Goal: Task Accomplishment & Management: Use online tool/utility

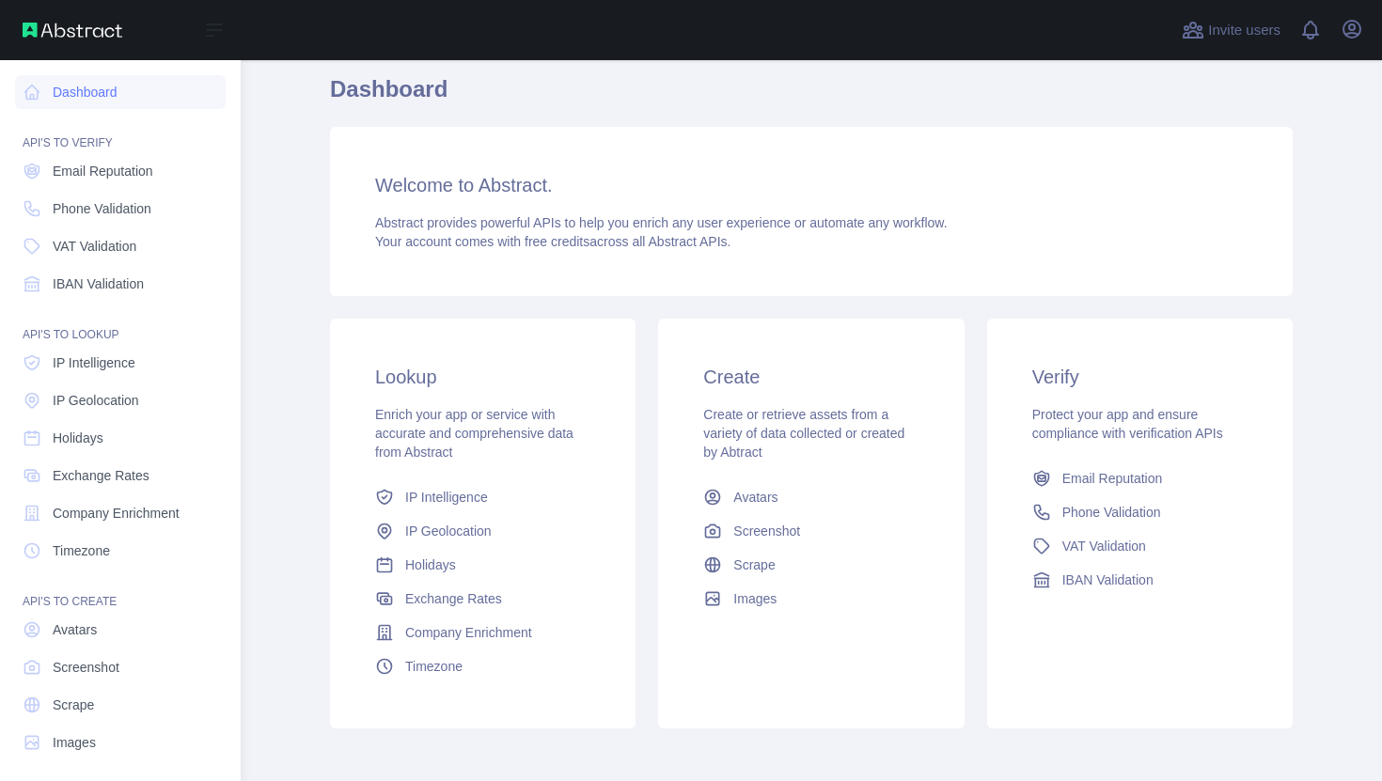
scroll to position [242, 0]
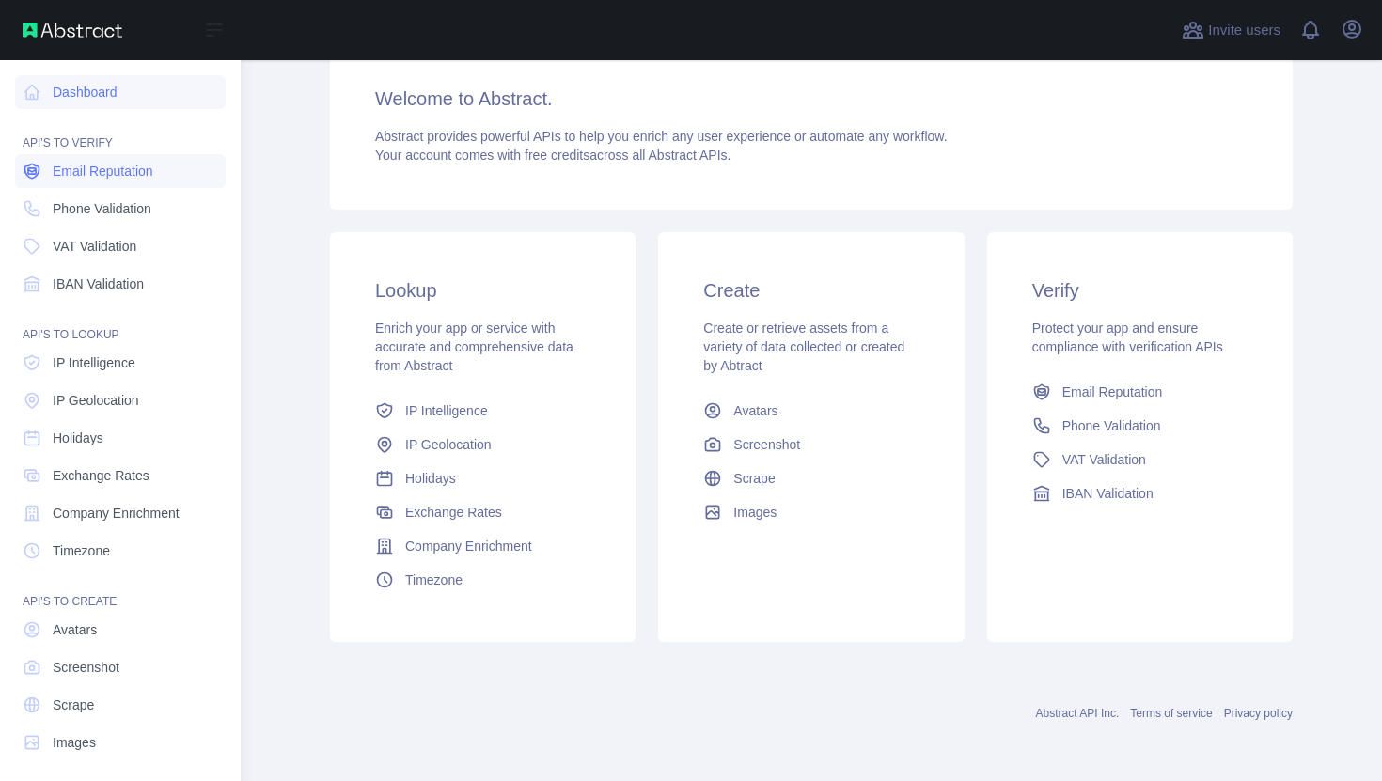
click at [49, 180] on link "Email Reputation" at bounding box center [120, 171] width 211 height 34
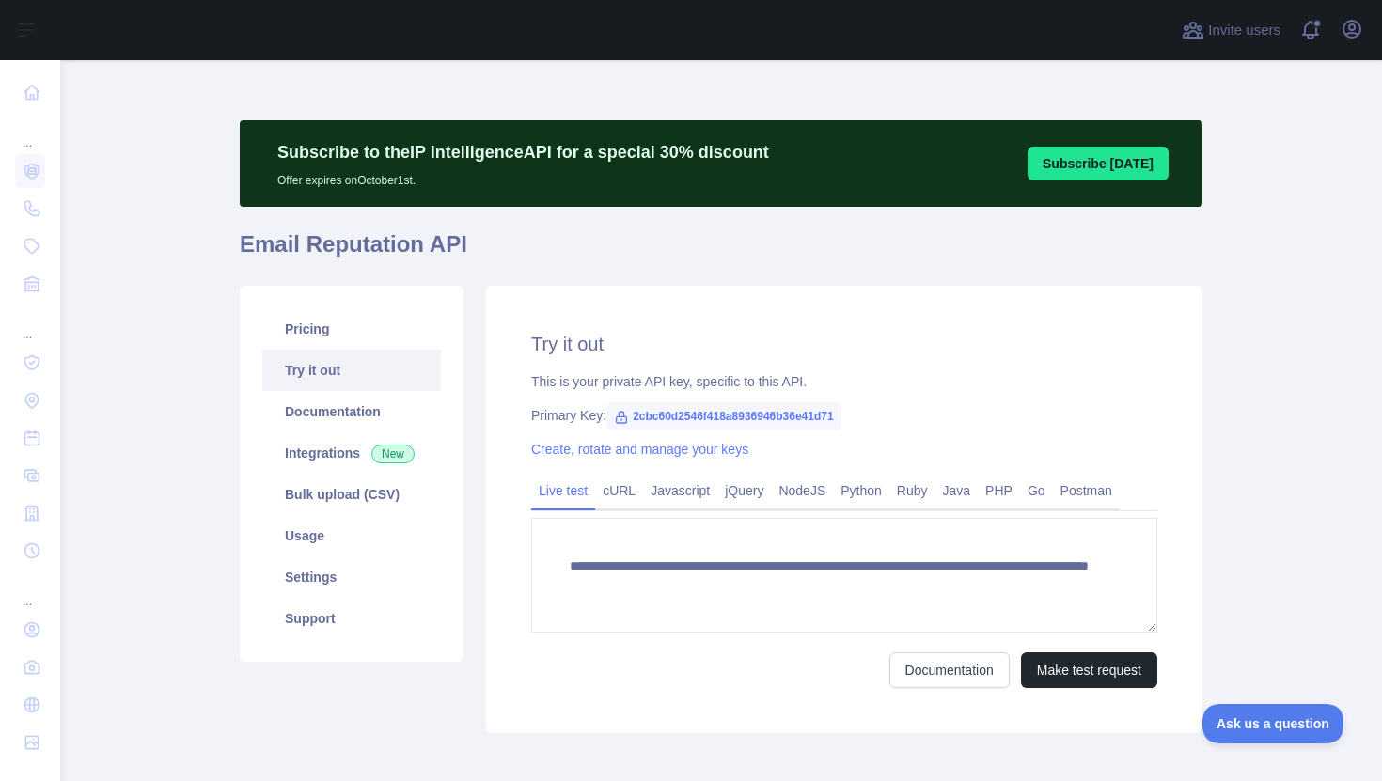
scroll to position [91, 0]
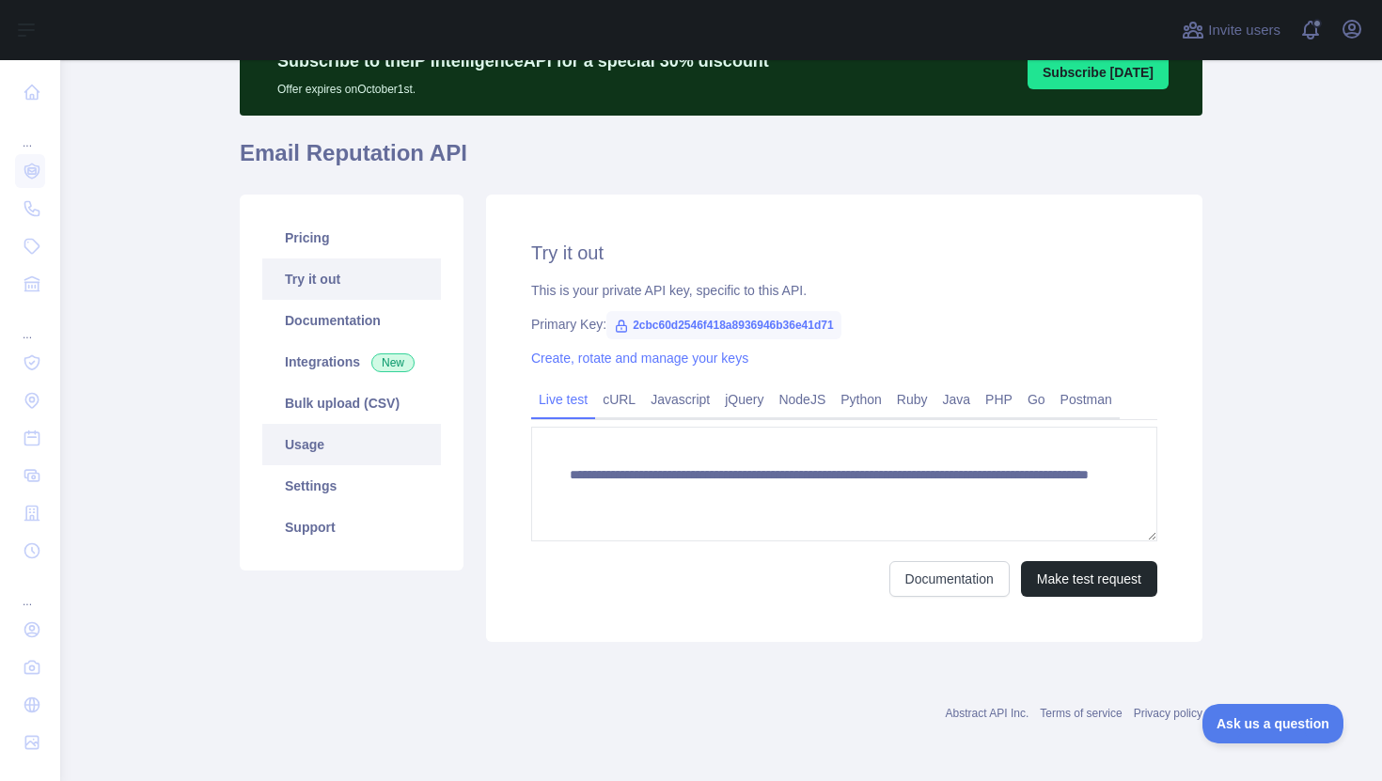
click at [371, 450] on link "Usage" at bounding box center [351, 444] width 179 height 41
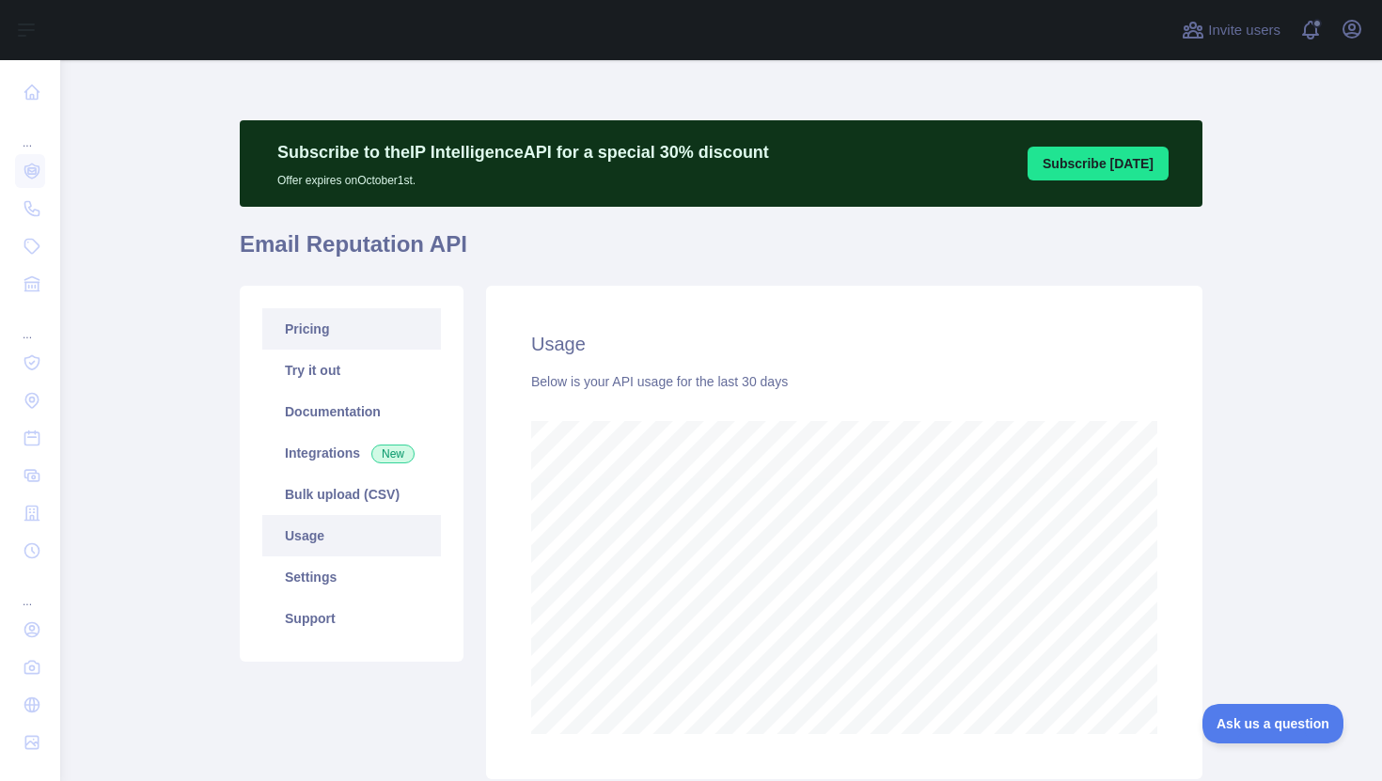
click at [361, 340] on link "Pricing" at bounding box center [351, 328] width 179 height 41
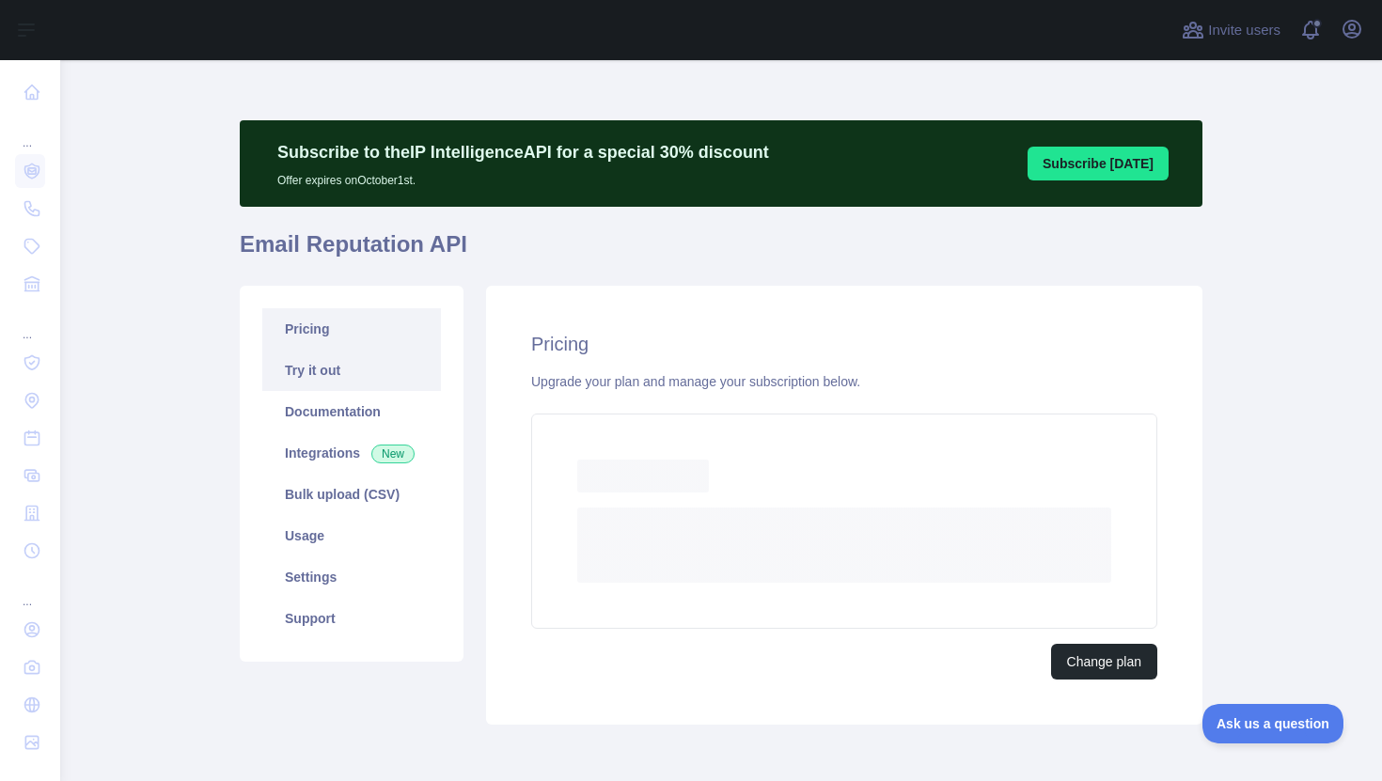
click at [357, 372] on link "Try it out" at bounding box center [351, 370] width 179 height 41
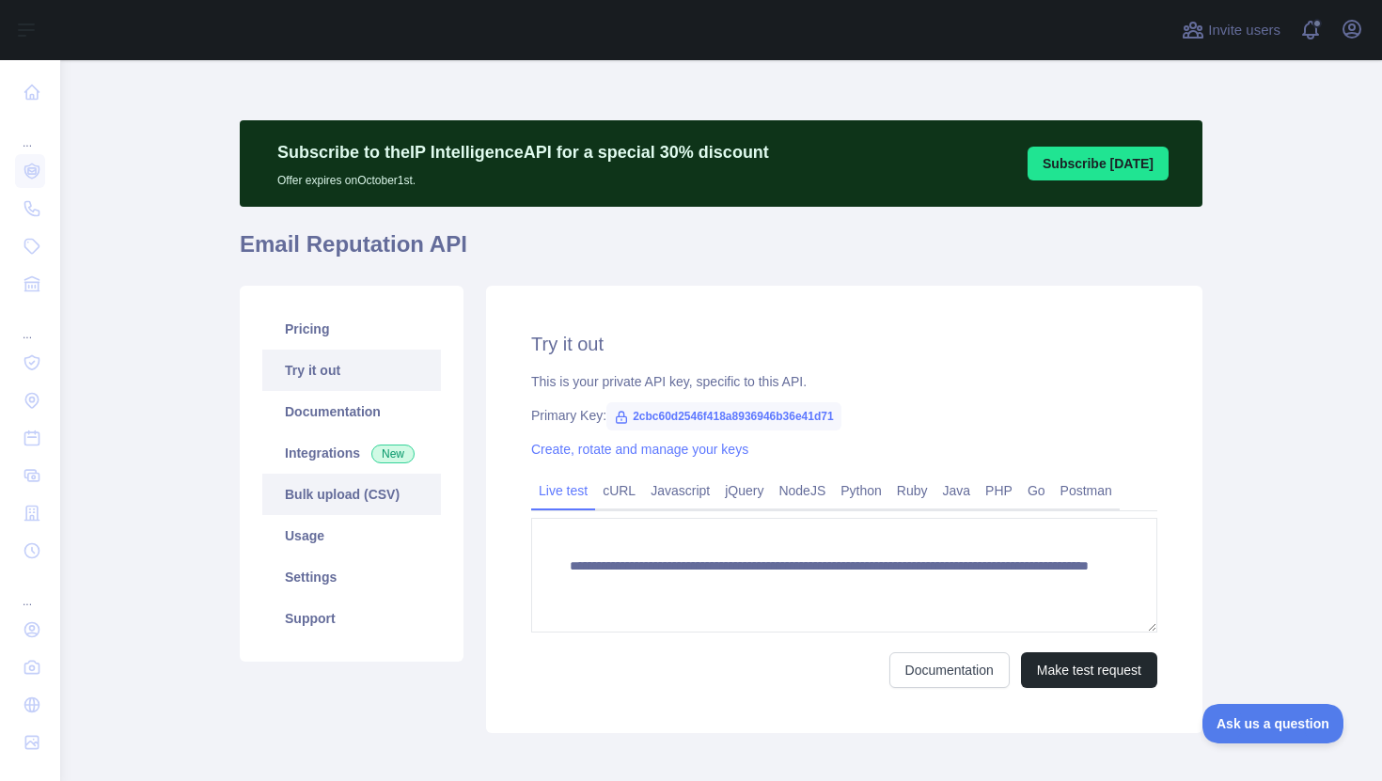
click at [330, 498] on link "Bulk upload (CSV)" at bounding box center [351, 494] width 179 height 41
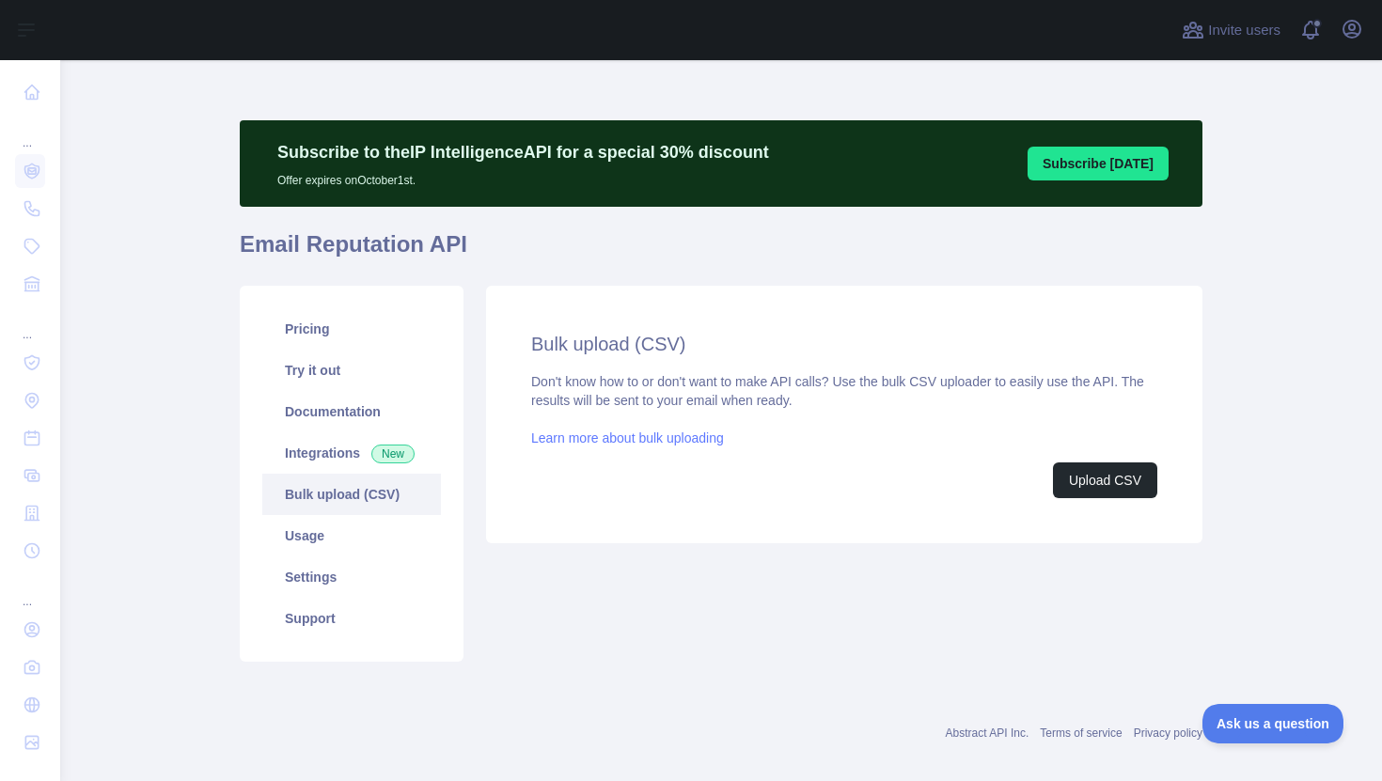
click at [1126, 431] on div "Don't know how to or don't want to make API calls? Use the bulk CSV uploader to…" at bounding box center [844, 435] width 626 height 126
click at [1108, 487] on button "Upload CSV" at bounding box center [1105, 481] width 104 height 36
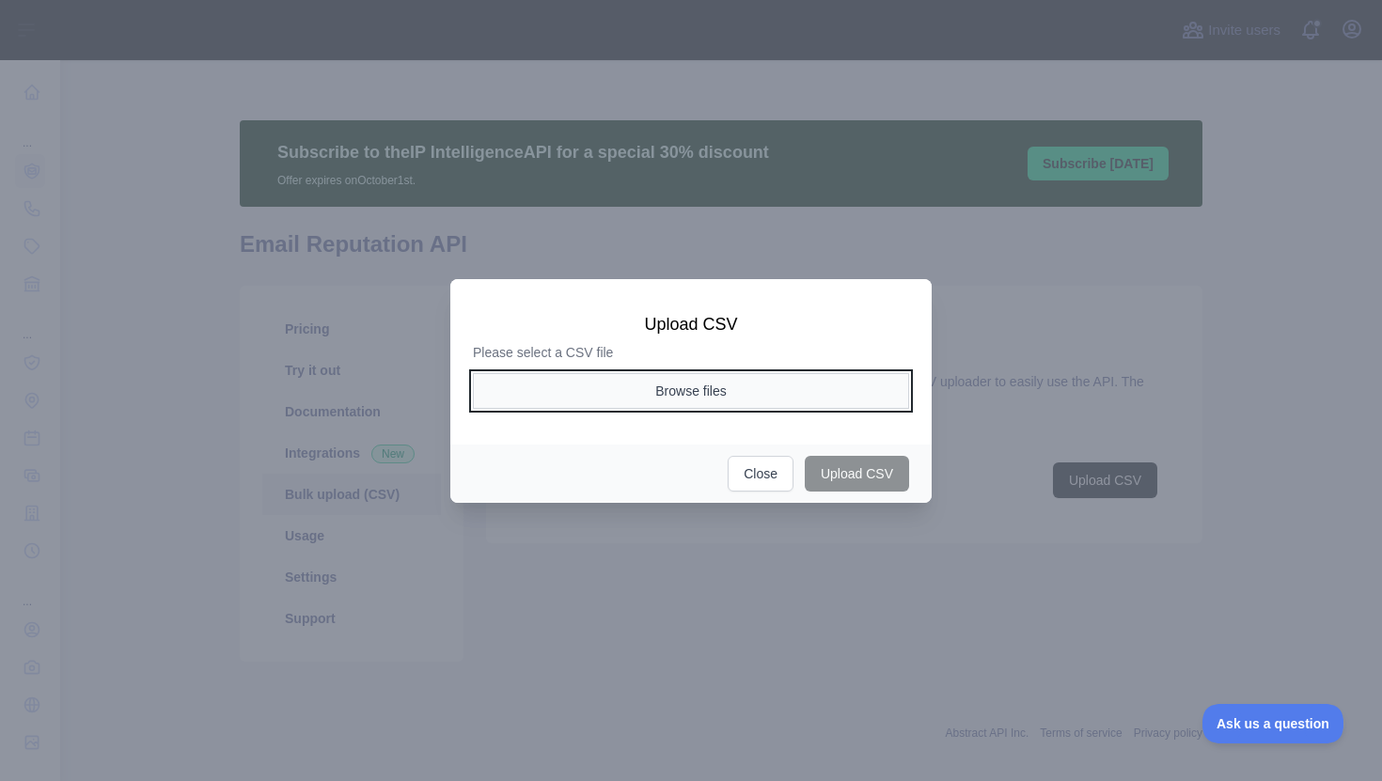
click at [683, 378] on button "Browse files" at bounding box center [691, 391] width 436 height 36
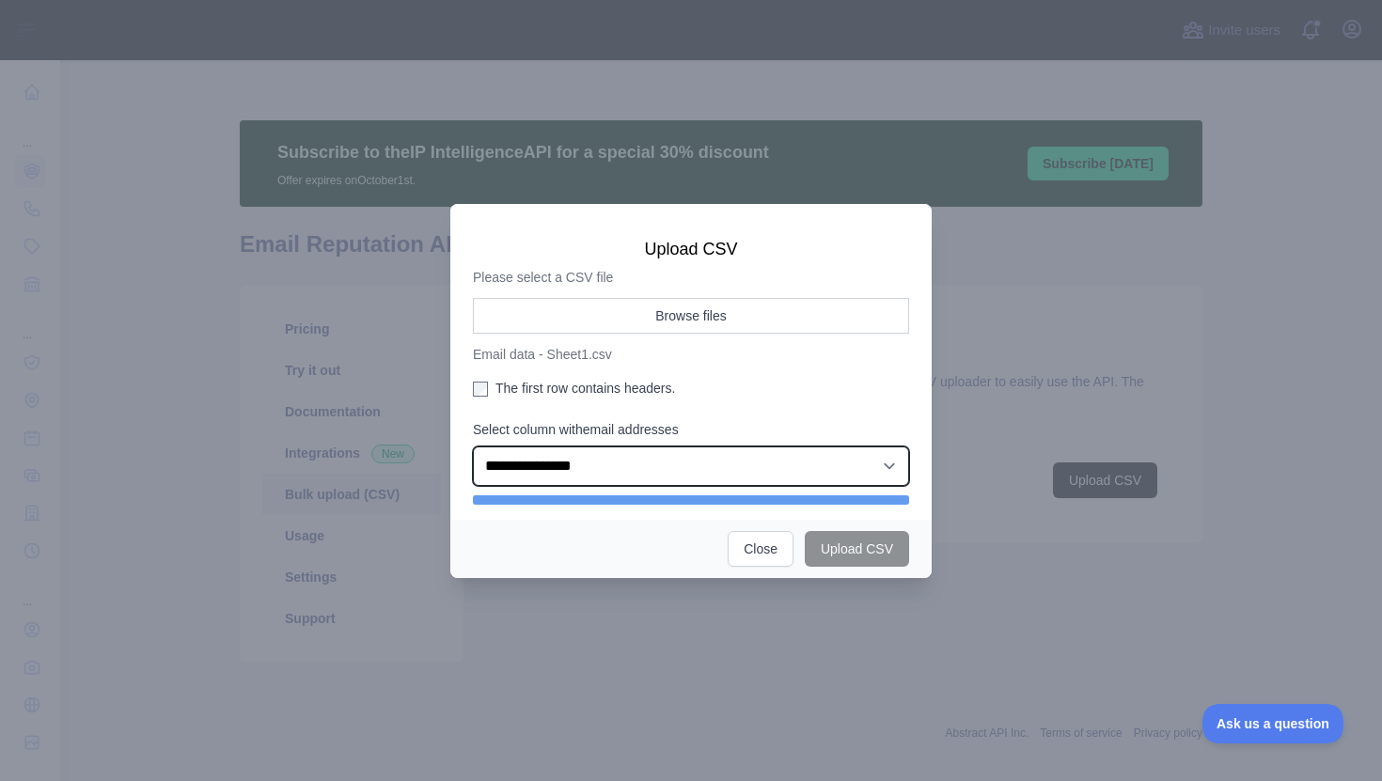
click at [622, 448] on select "**********" at bounding box center [691, 466] width 436 height 39
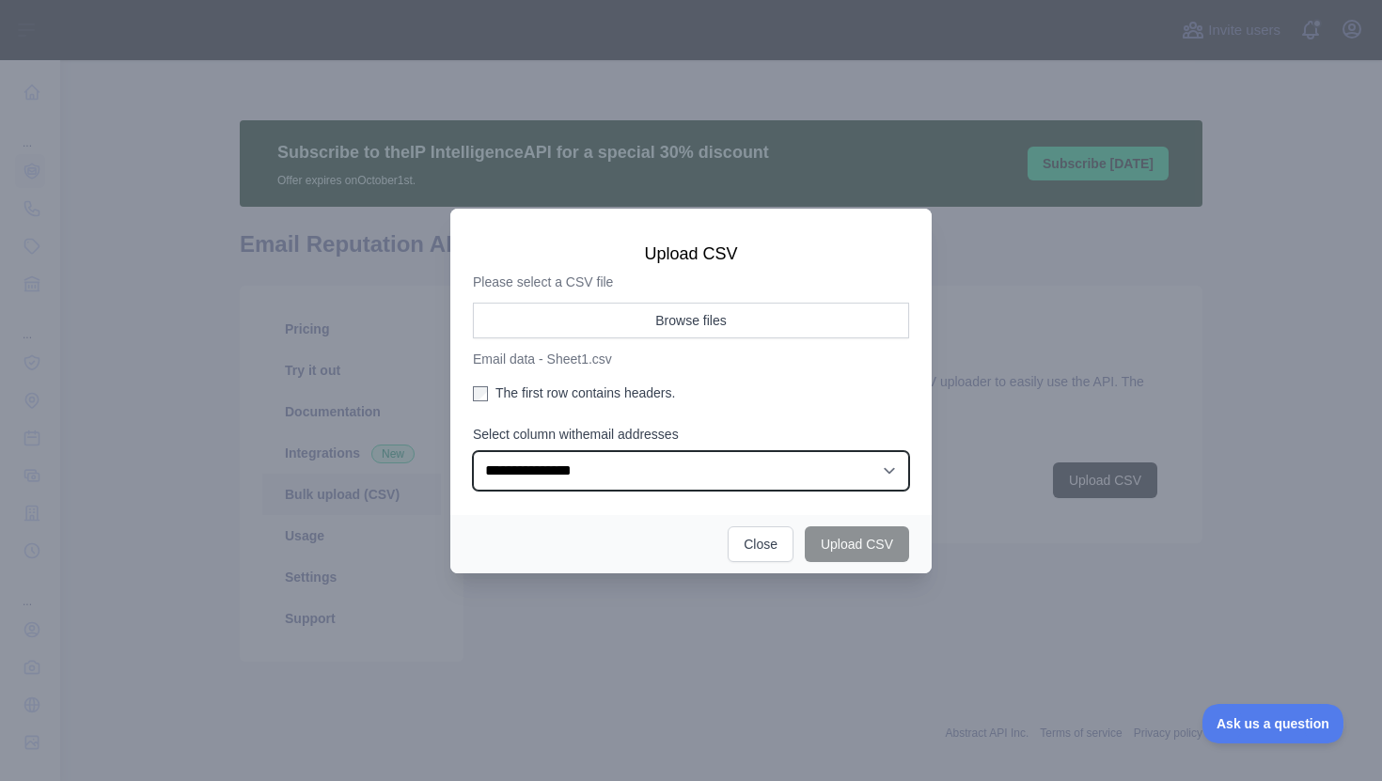
select select "*"
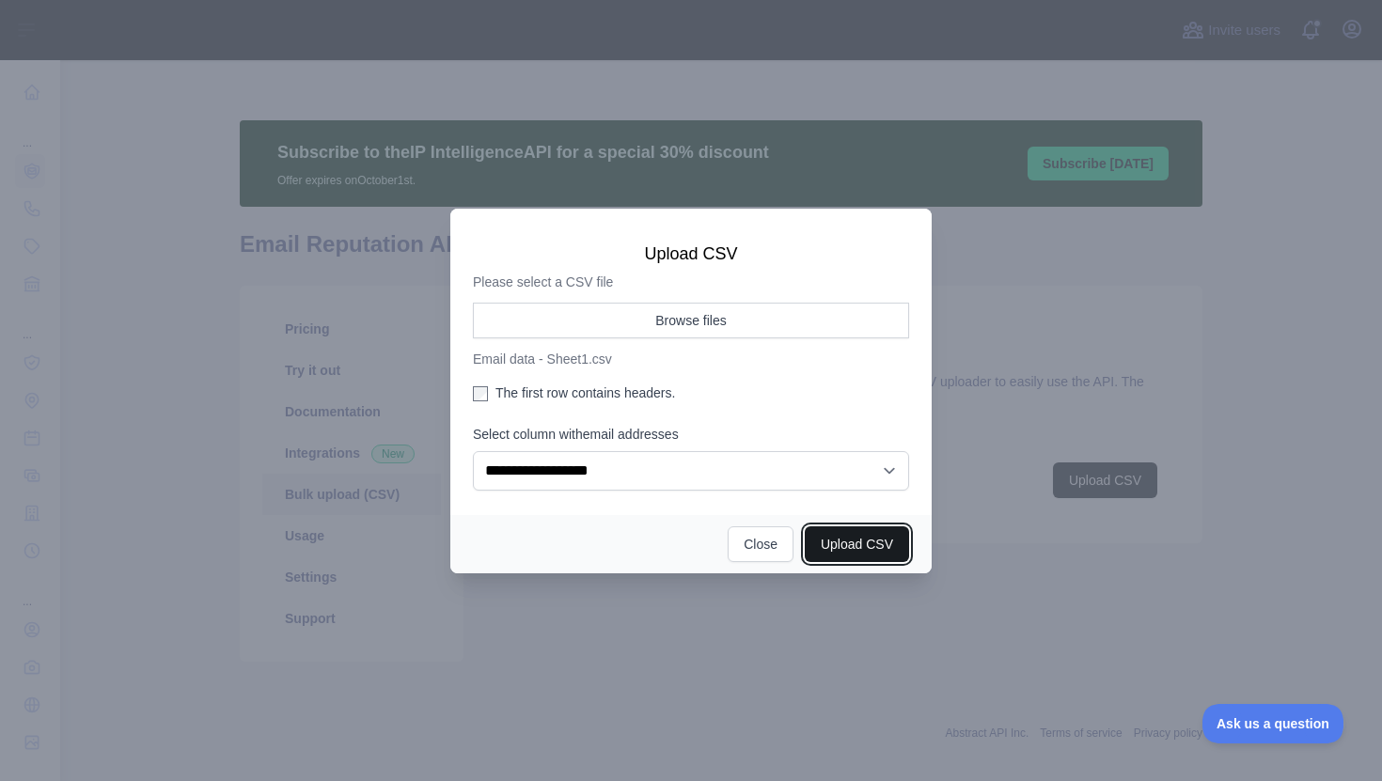
click at [842, 544] on button "Upload CSV" at bounding box center [857, 544] width 104 height 36
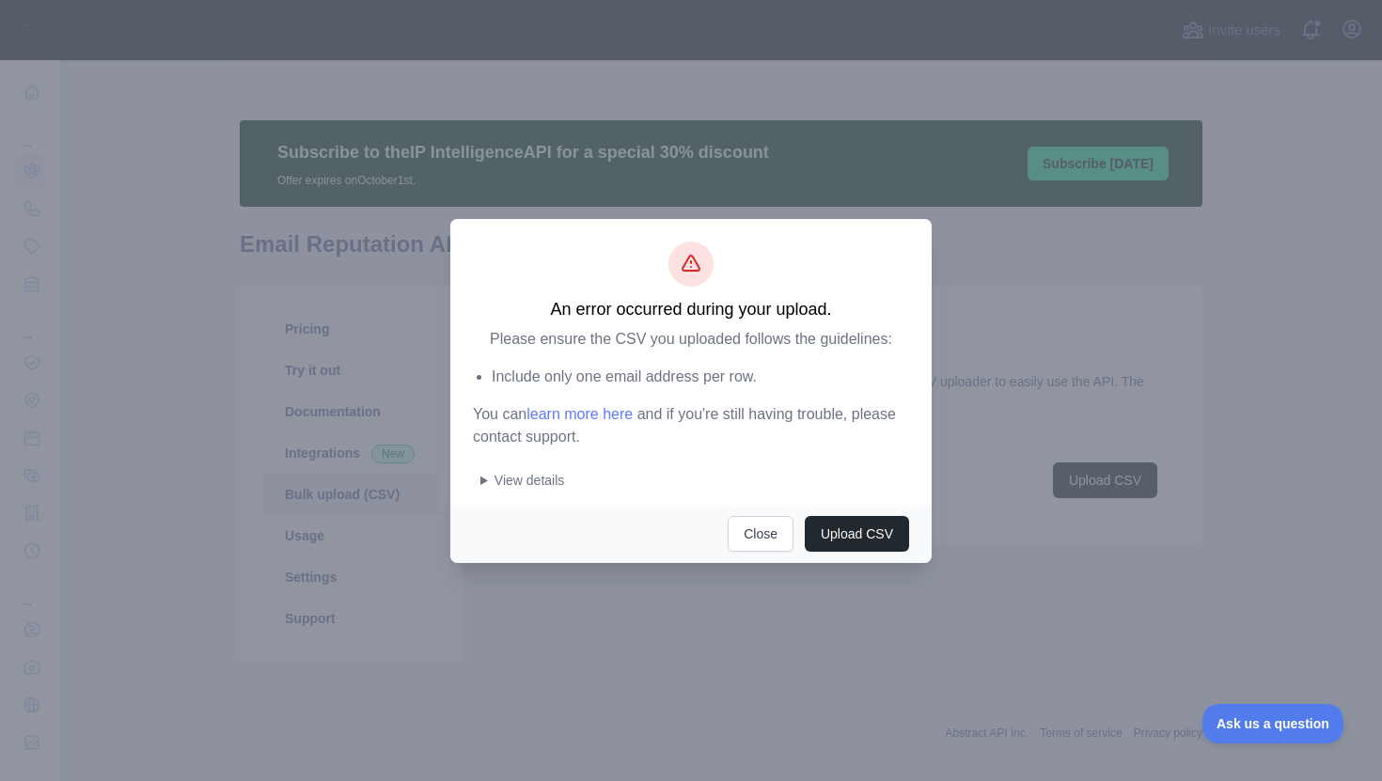
click at [527, 477] on summary "View details" at bounding box center [694, 480] width 429 height 19
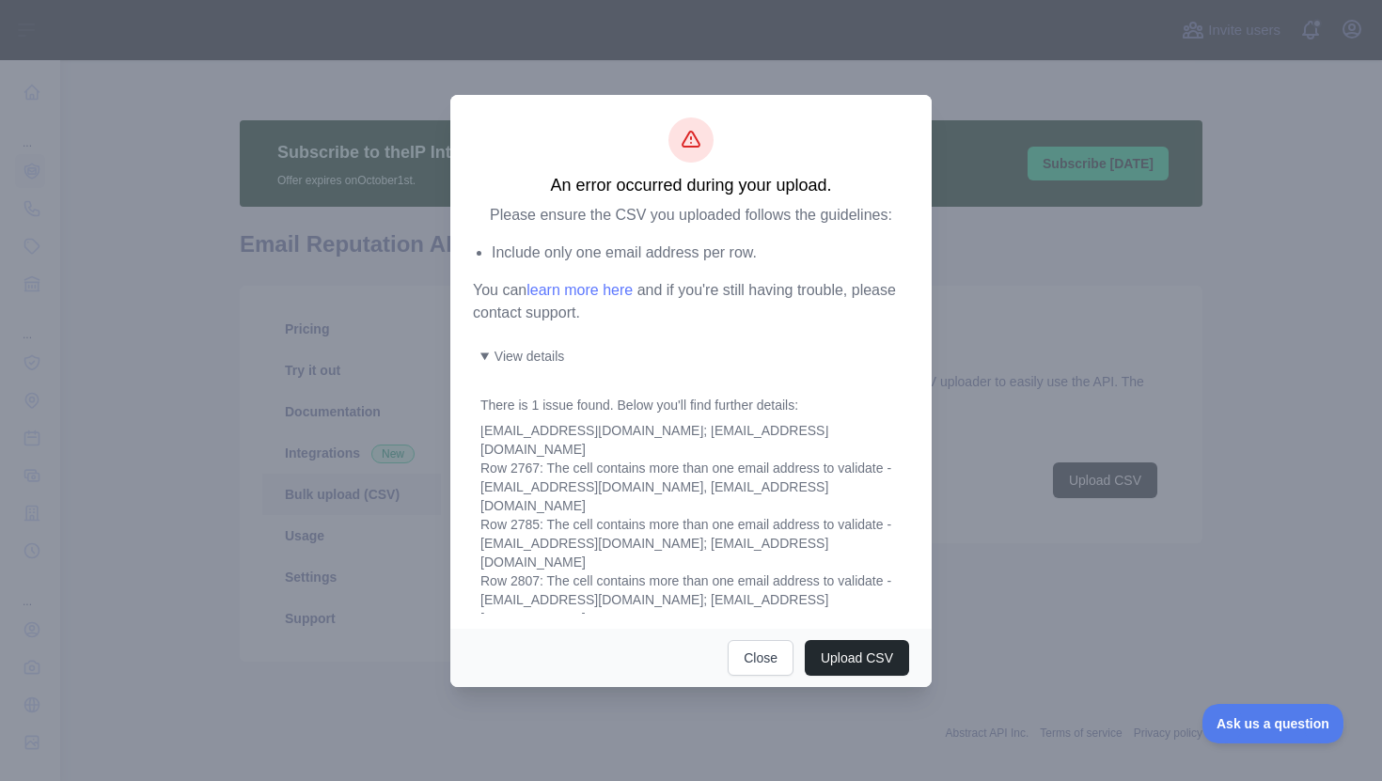
scroll to position [1711, 0]
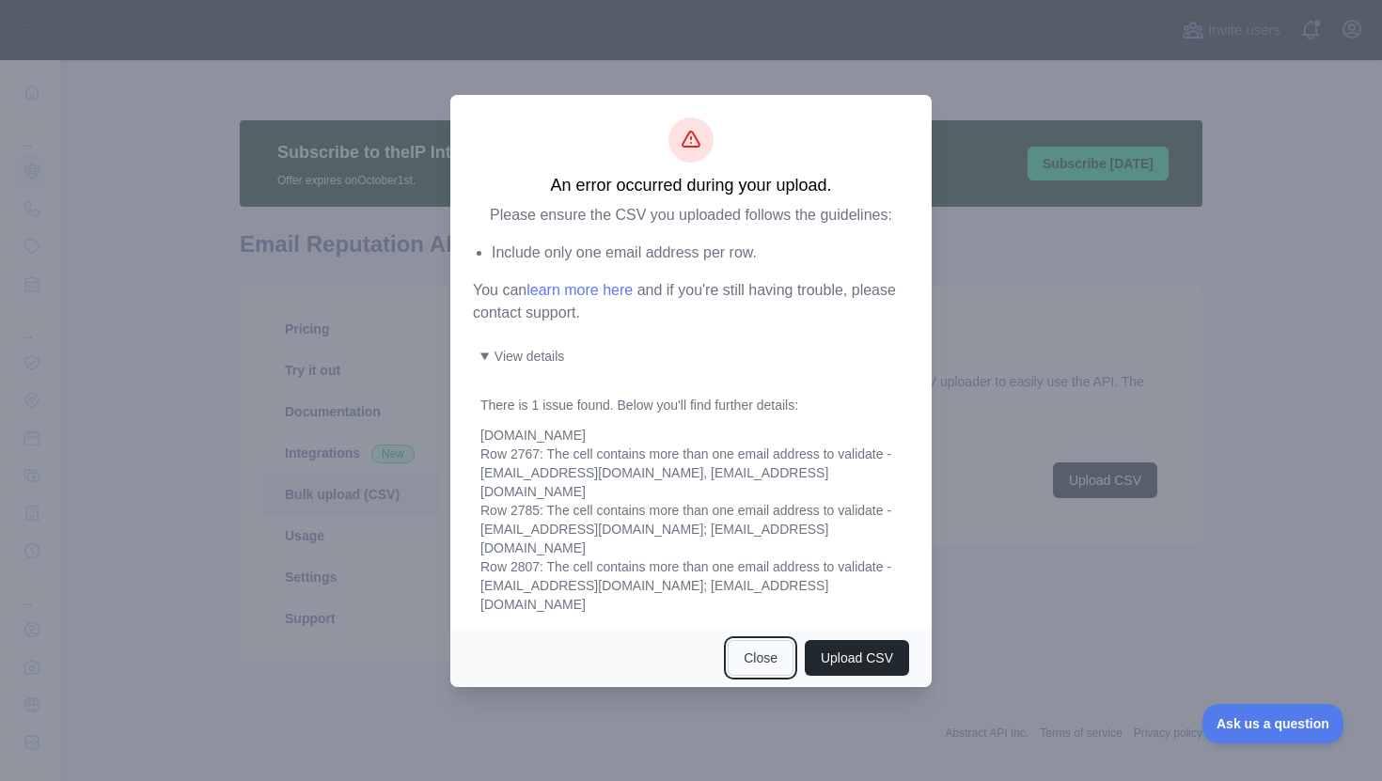
click at [767, 654] on button "Close" at bounding box center [761, 658] width 66 height 36
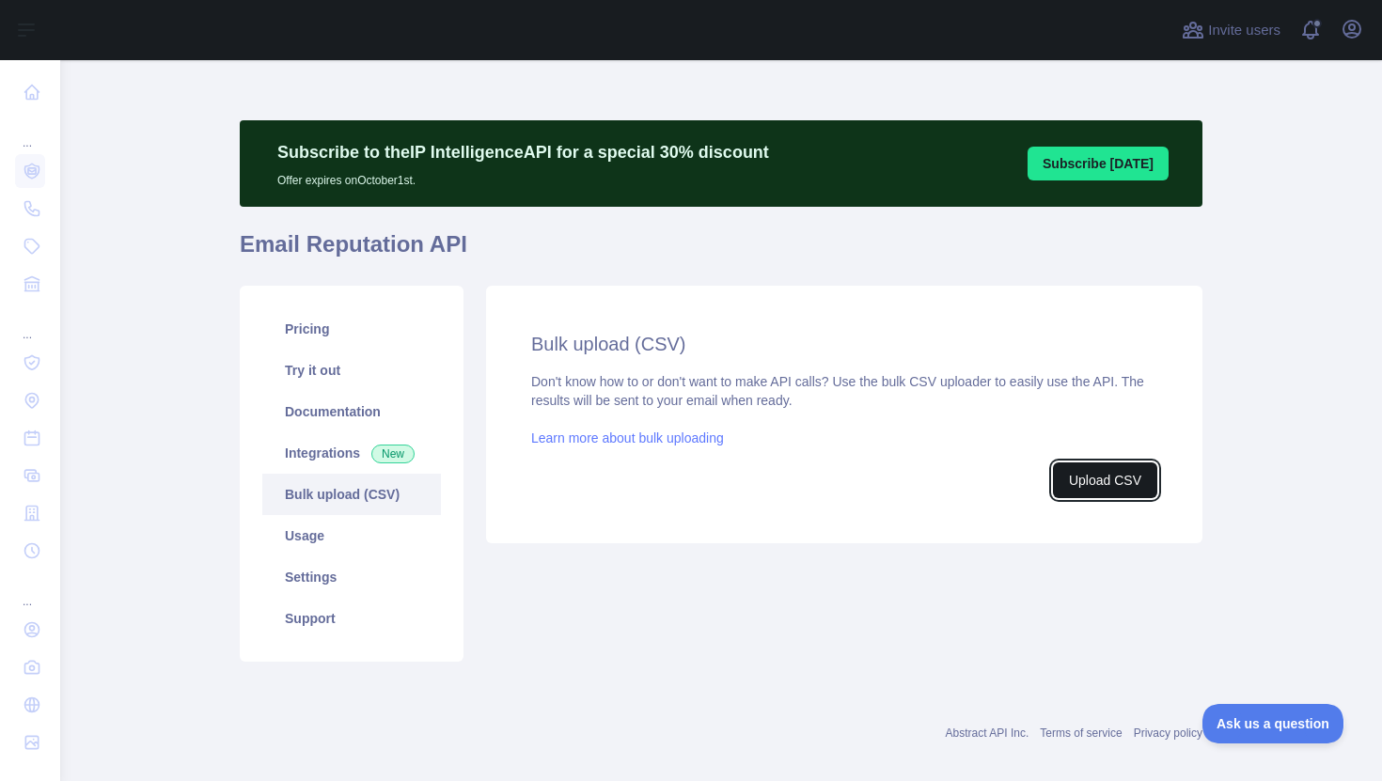
click at [1078, 484] on button "Upload CSV" at bounding box center [1105, 481] width 104 height 36
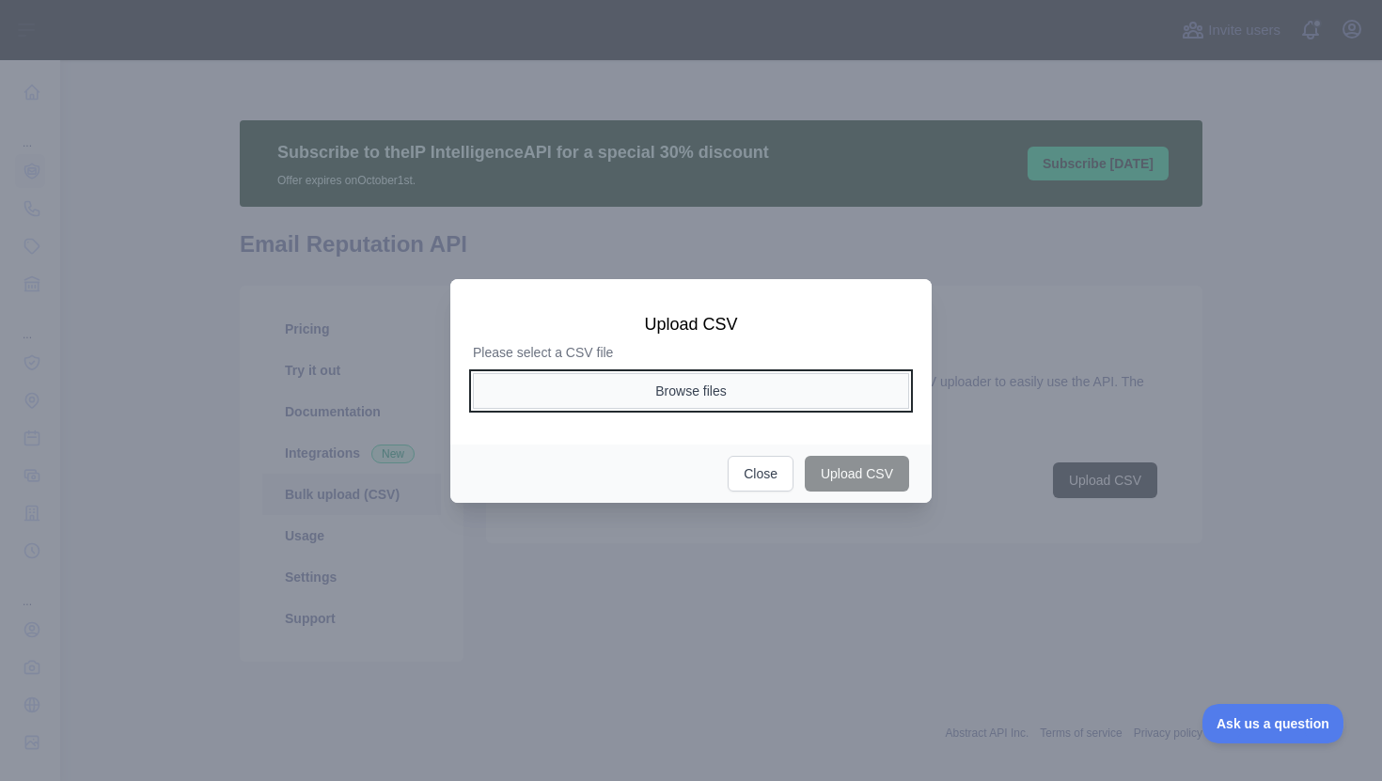
click at [679, 380] on button "Browse files" at bounding box center [691, 391] width 436 height 36
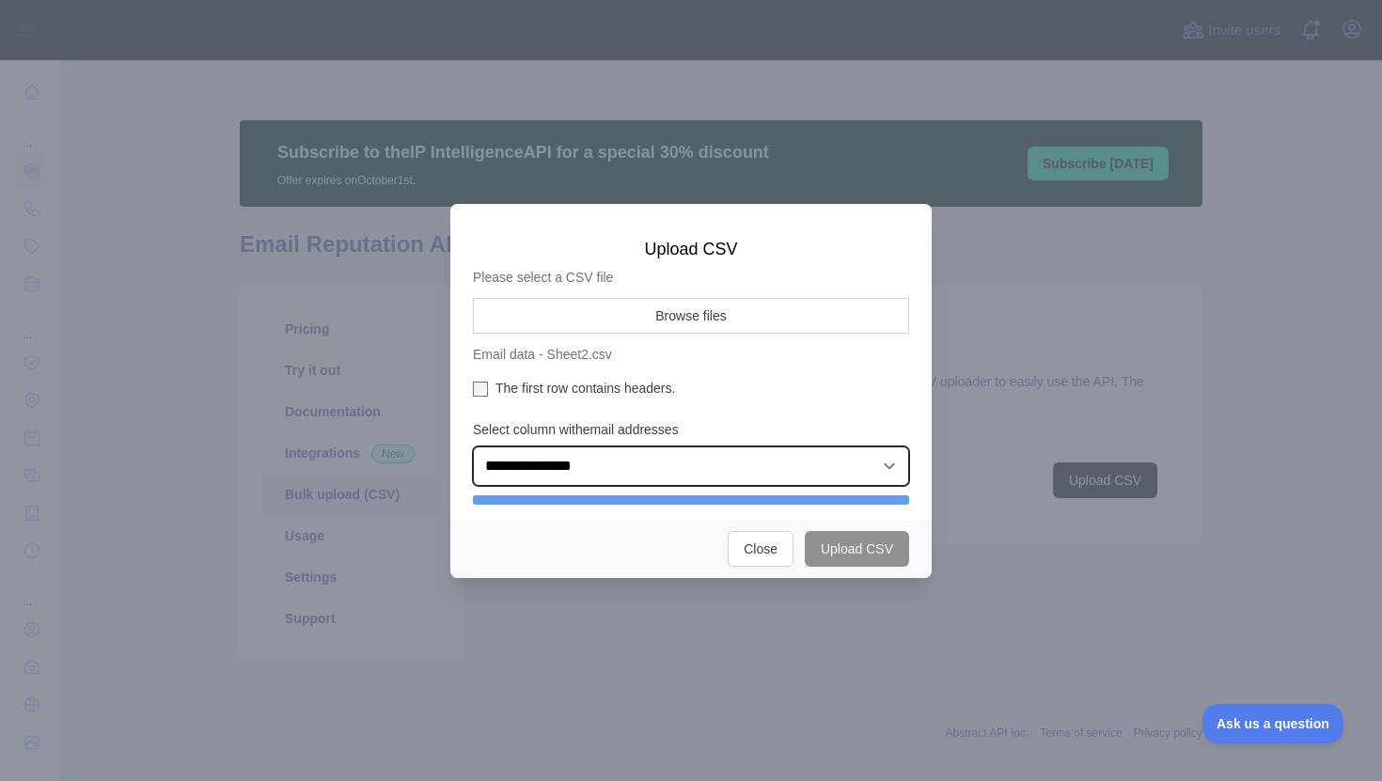
click at [772, 479] on select "**********" at bounding box center [691, 466] width 436 height 39
select select "*"
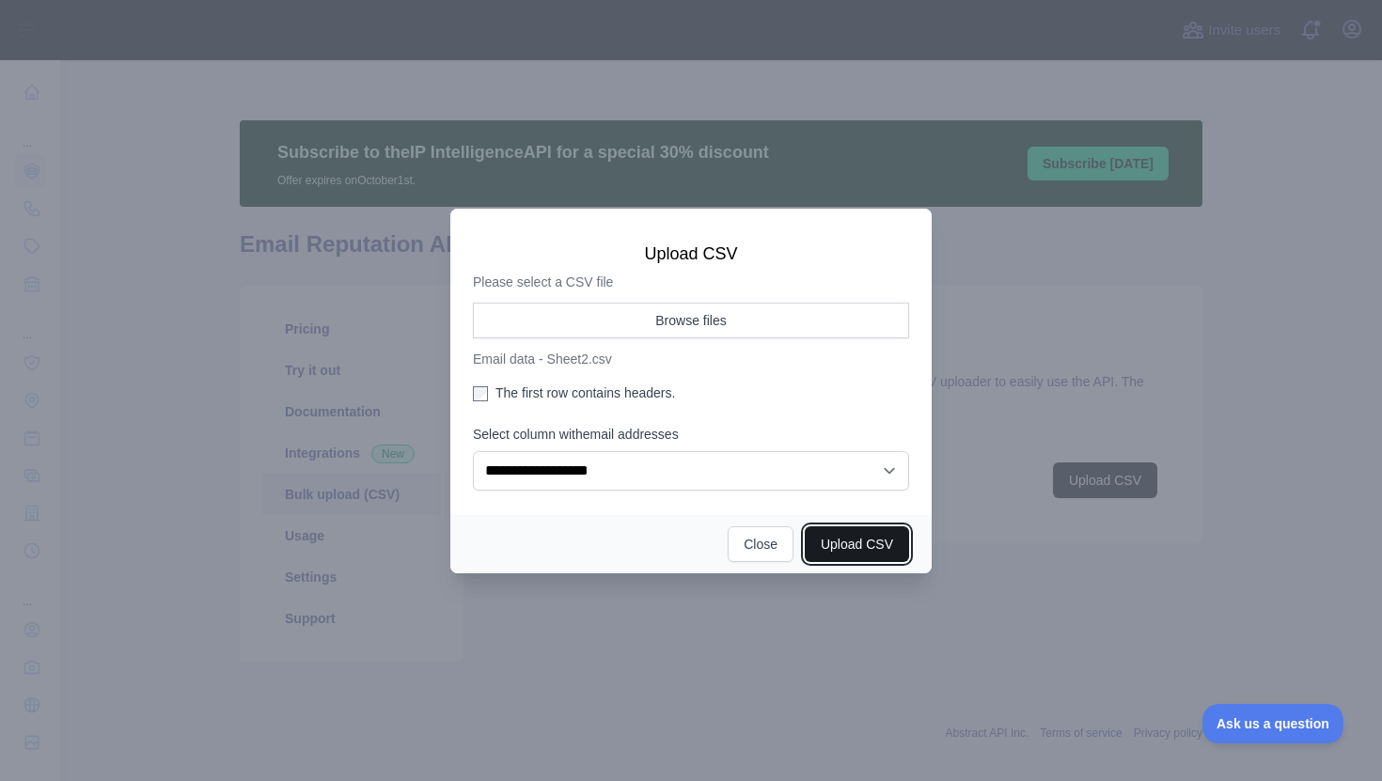
click at [849, 556] on button "Upload CSV" at bounding box center [857, 544] width 104 height 36
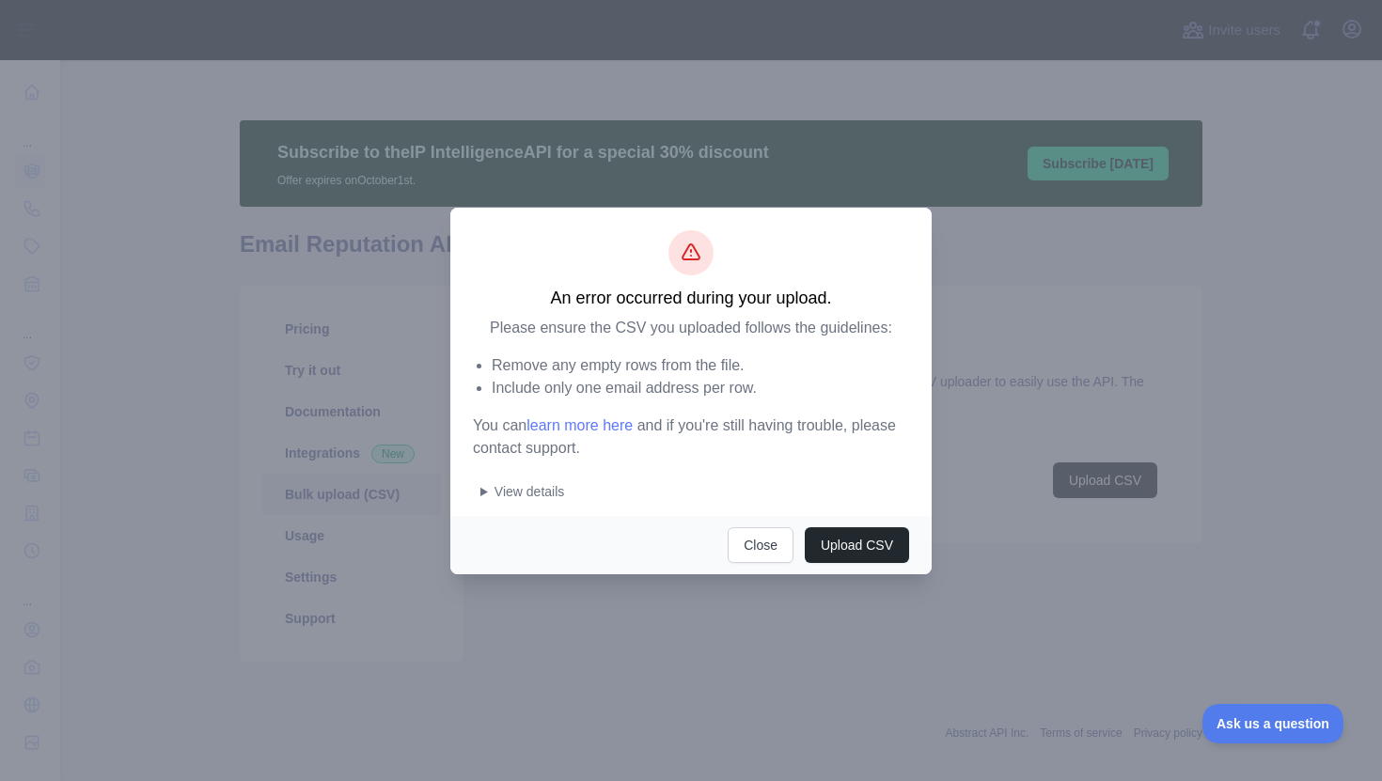
click at [563, 488] on summary "View details" at bounding box center [694, 491] width 429 height 19
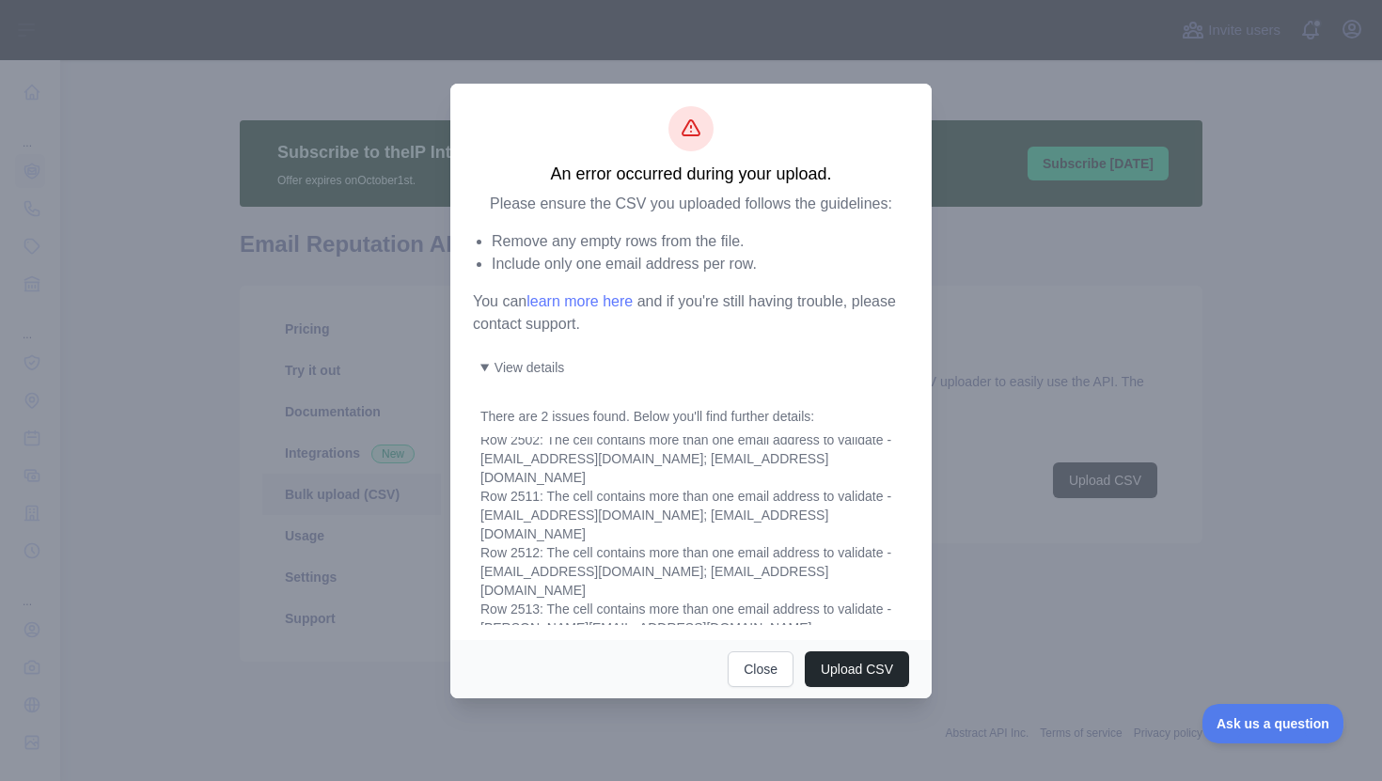
scroll to position [218, 0]
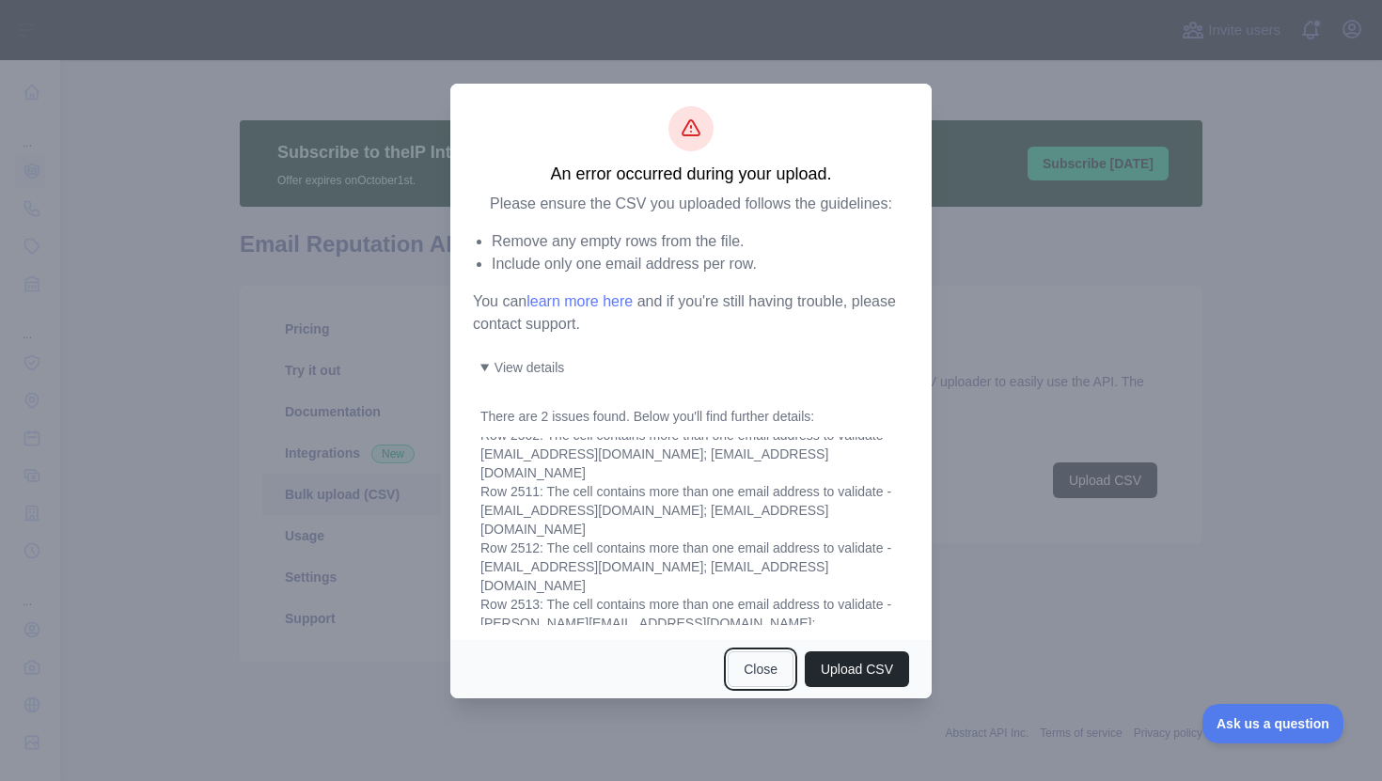
click at [751, 663] on button "Close" at bounding box center [761, 669] width 66 height 36
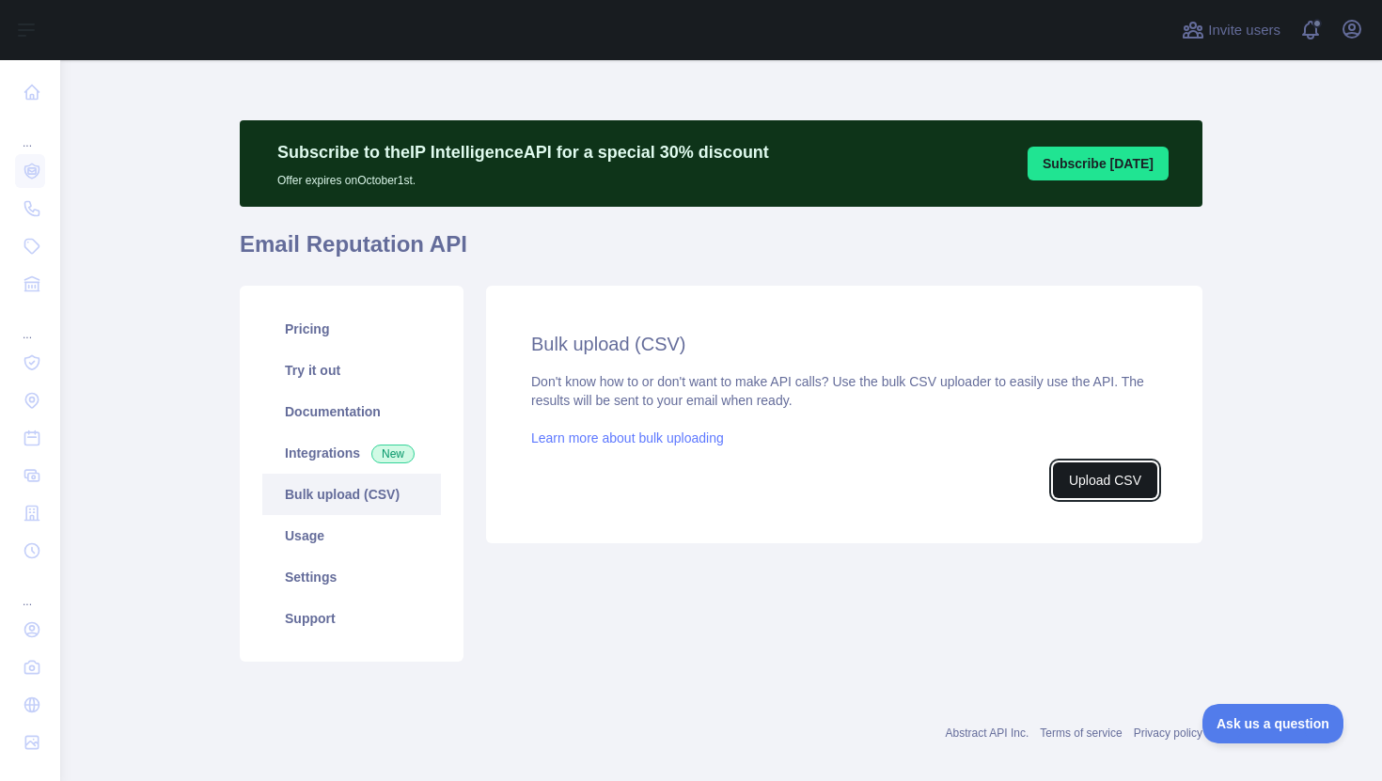
click at [1063, 476] on button "Upload CSV" at bounding box center [1105, 481] width 104 height 36
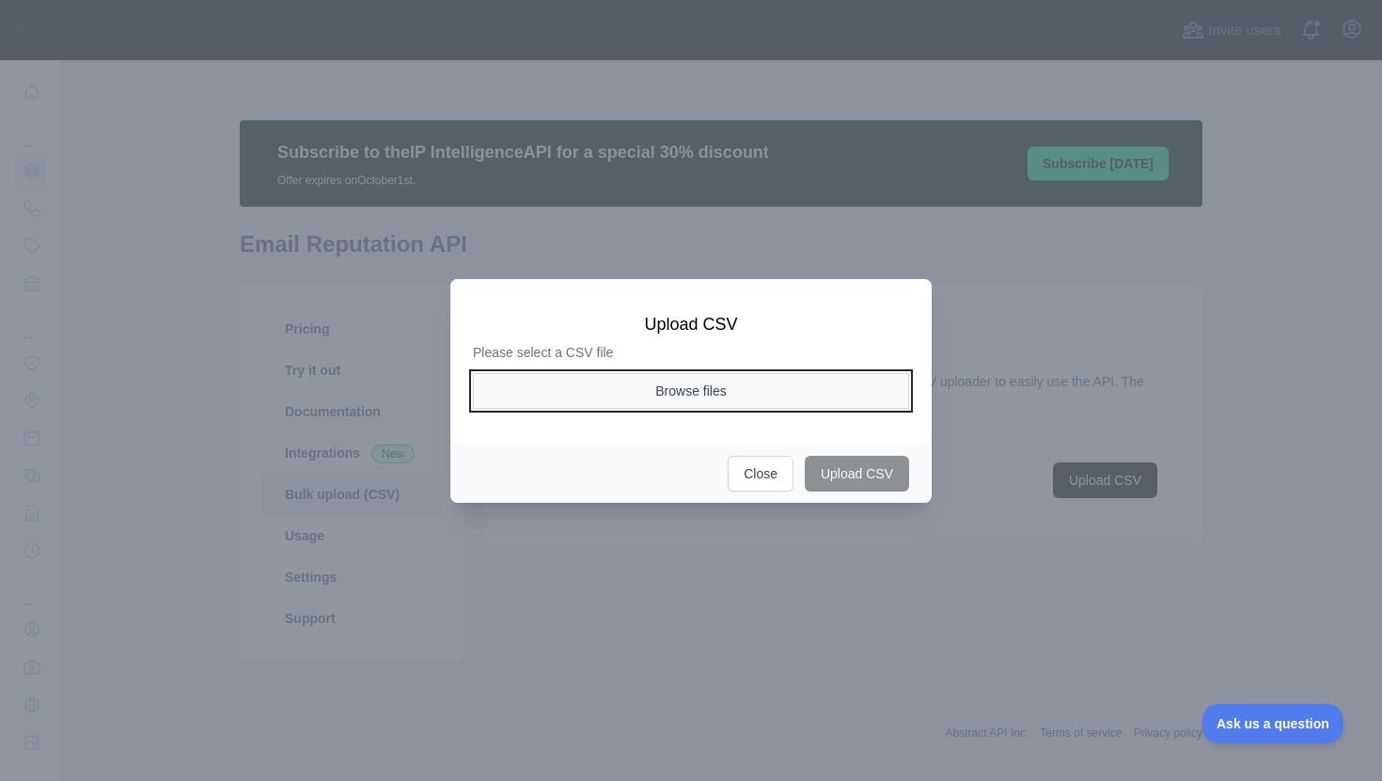
click at [666, 399] on button "Browse files" at bounding box center [691, 391] width 436 height 36
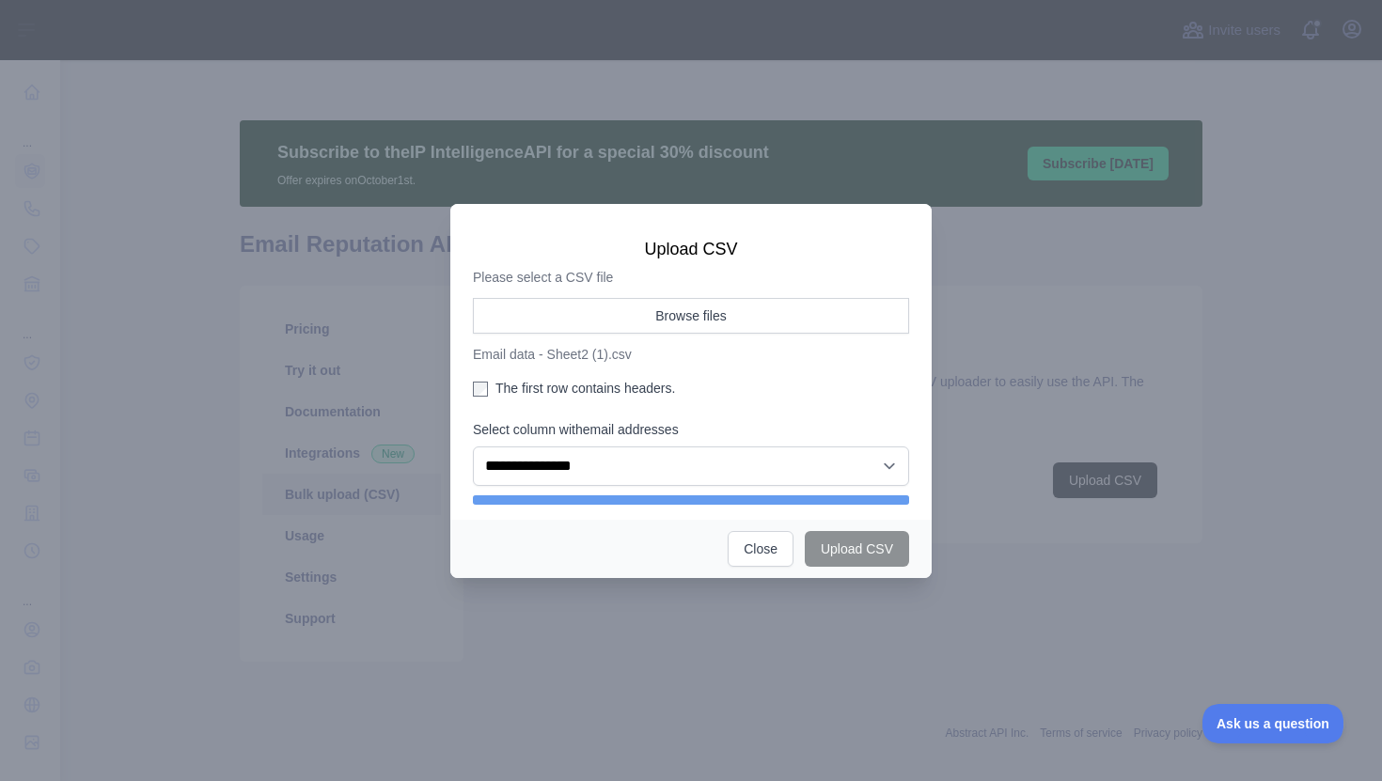
click at [863, 497] on span at bounding box center [691, 499] width 436 height 9
click at [844, 464] on select "**********" at bounding box center [691, 466] width 436 height 39
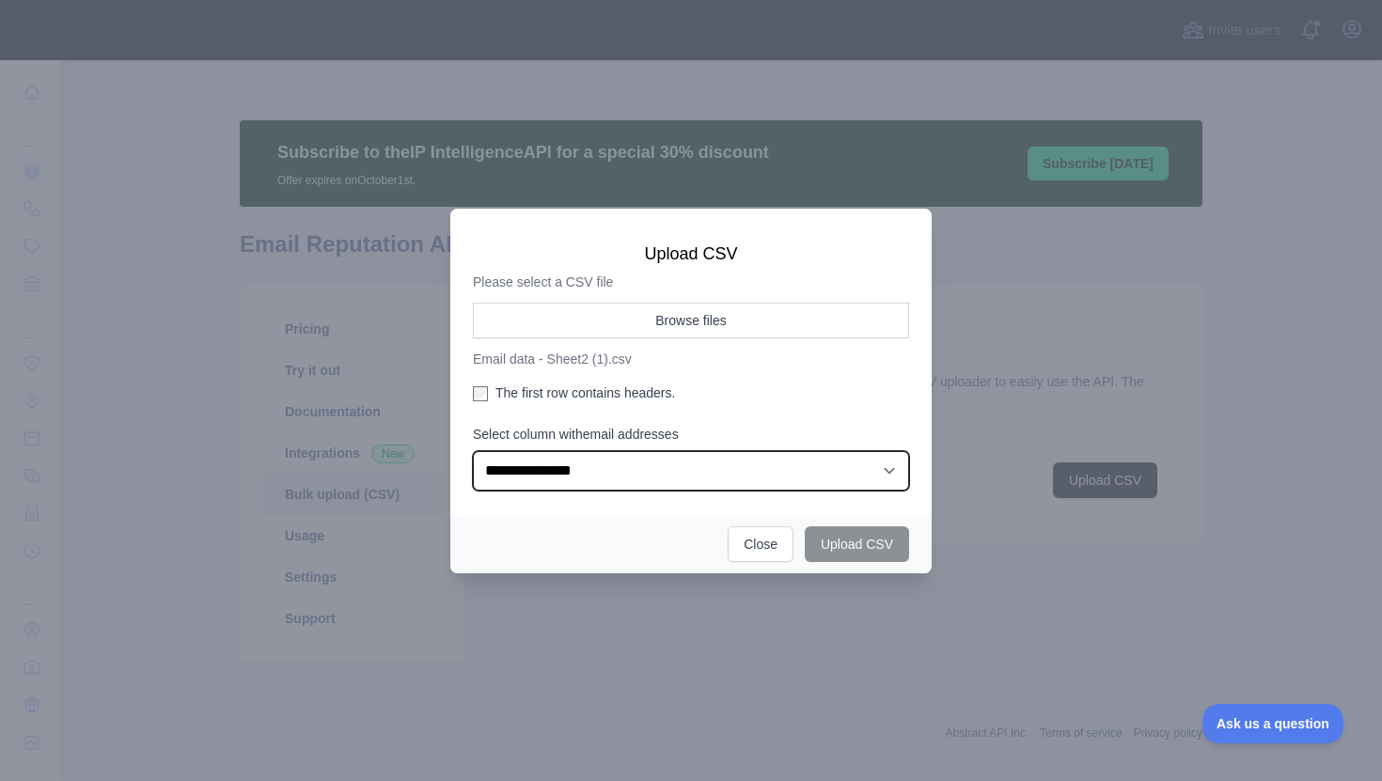
select select "*"
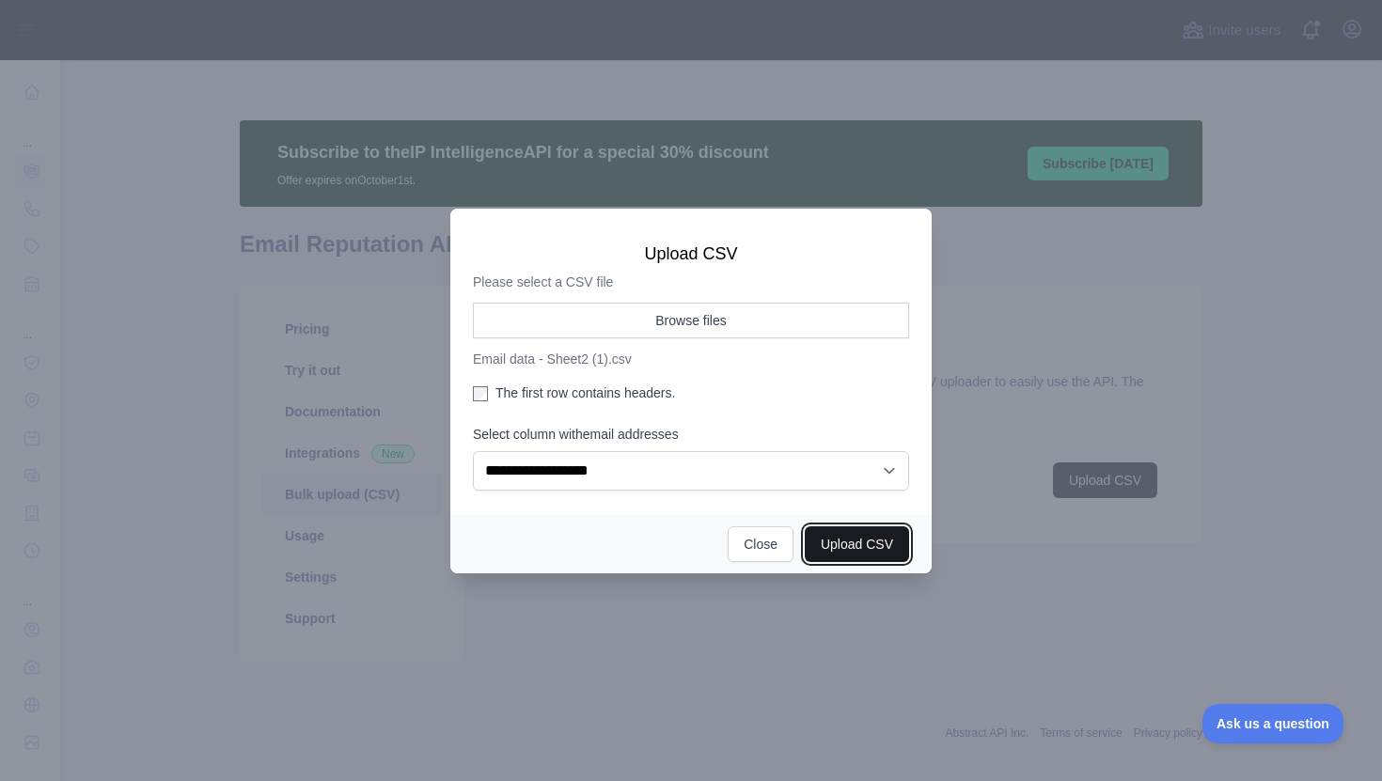
click at [863, 557] on button "Upload CSV" at bounding box center [857, 544] width 104 height 36
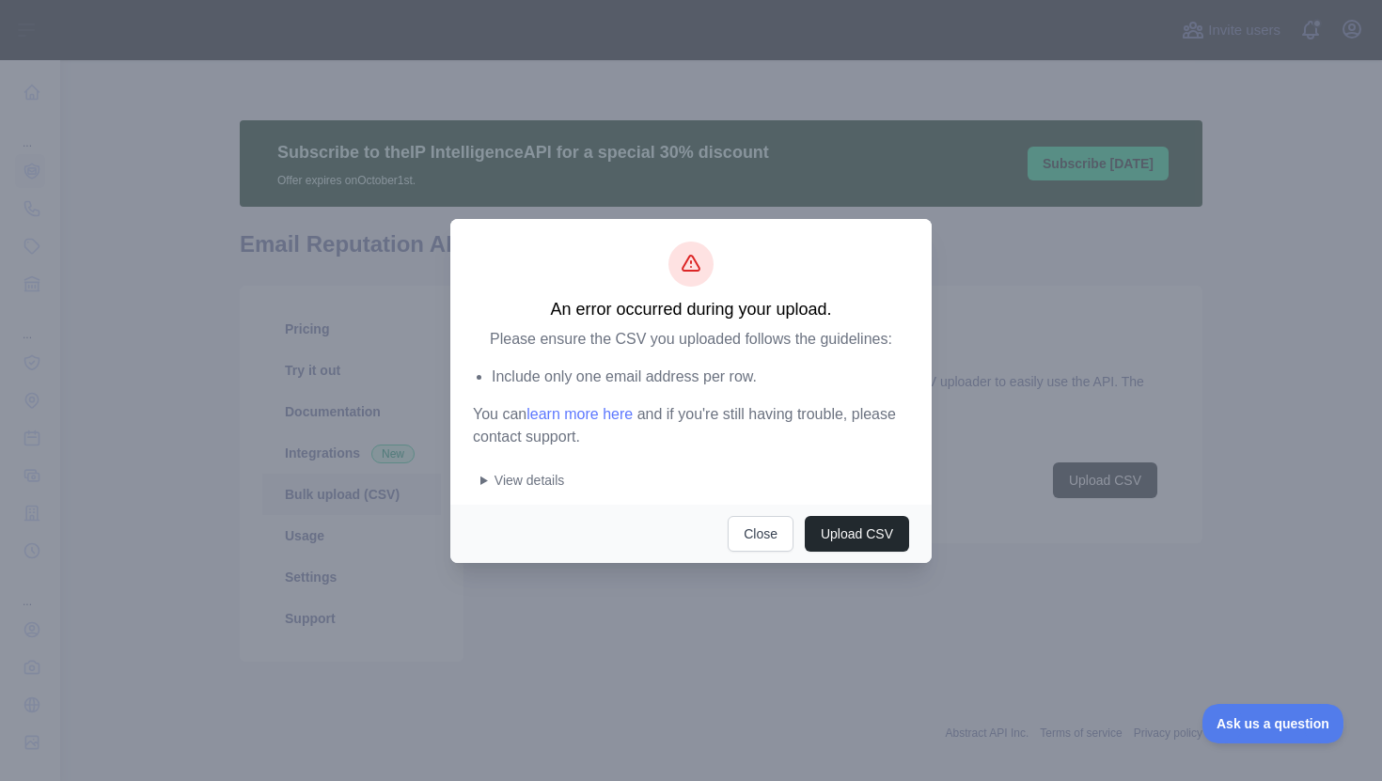
click at [504, 482] on summary "View details" at bounding box center [694, 480] width 429 height 19
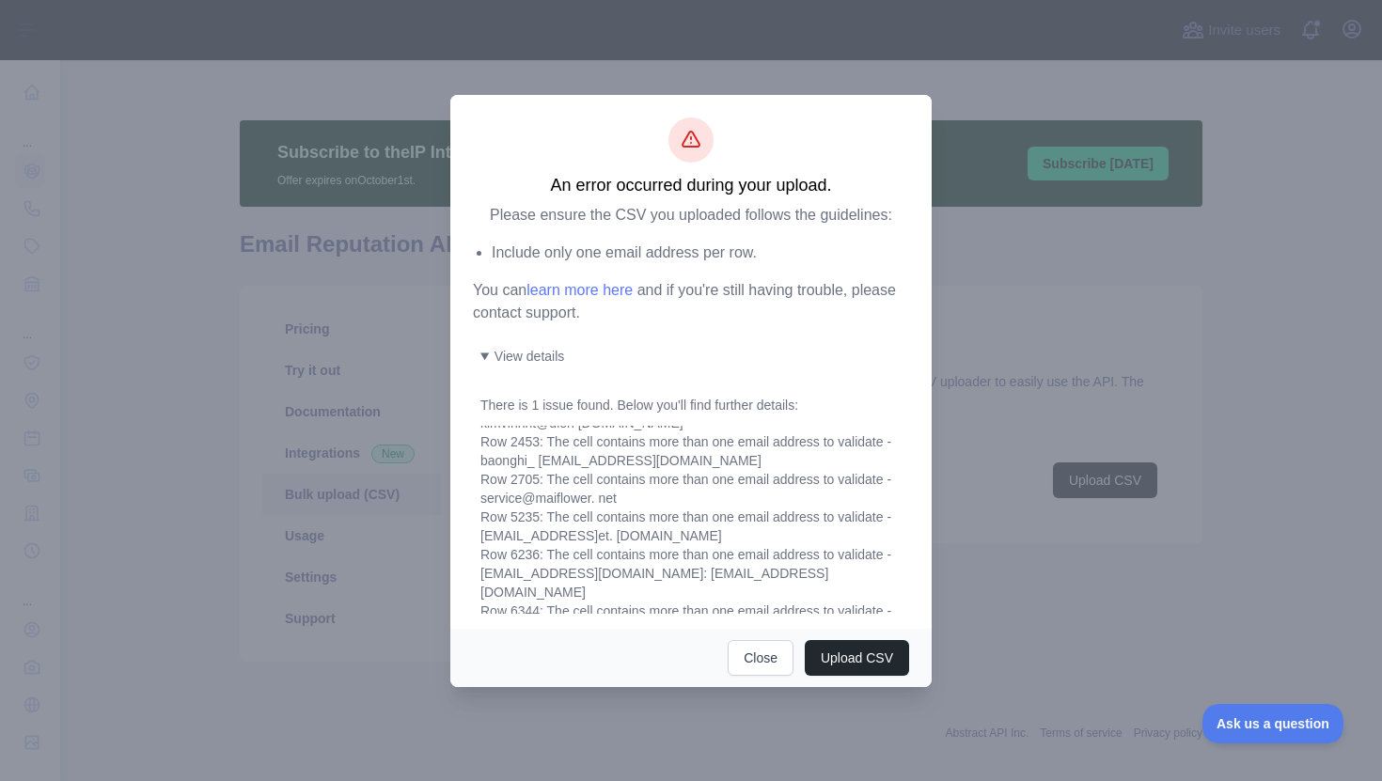
scroll to position [75, 0]
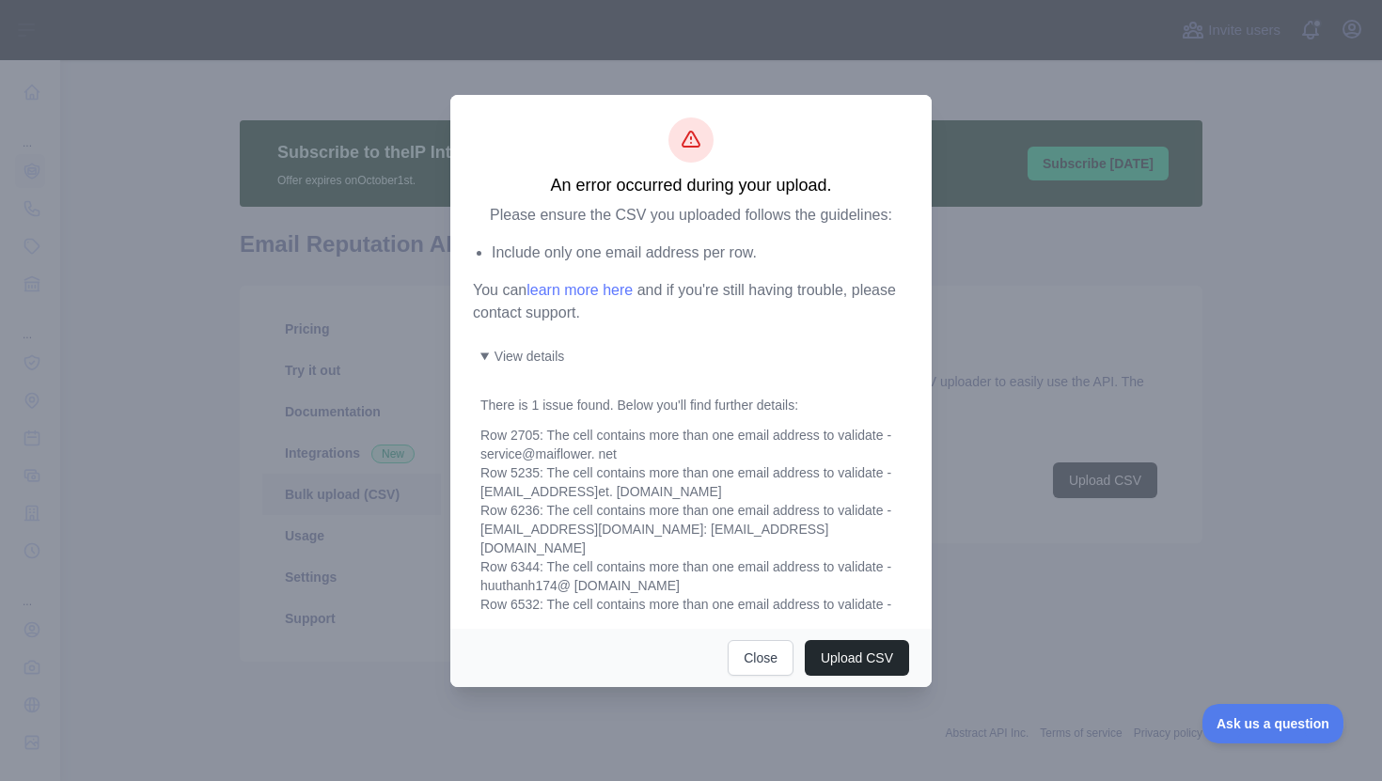
click at [583, 573] on div "Row 2089: The cell contains more than one email address to validate - kimvinhnt…" at bounding box center [694, 520] width 429 height 188
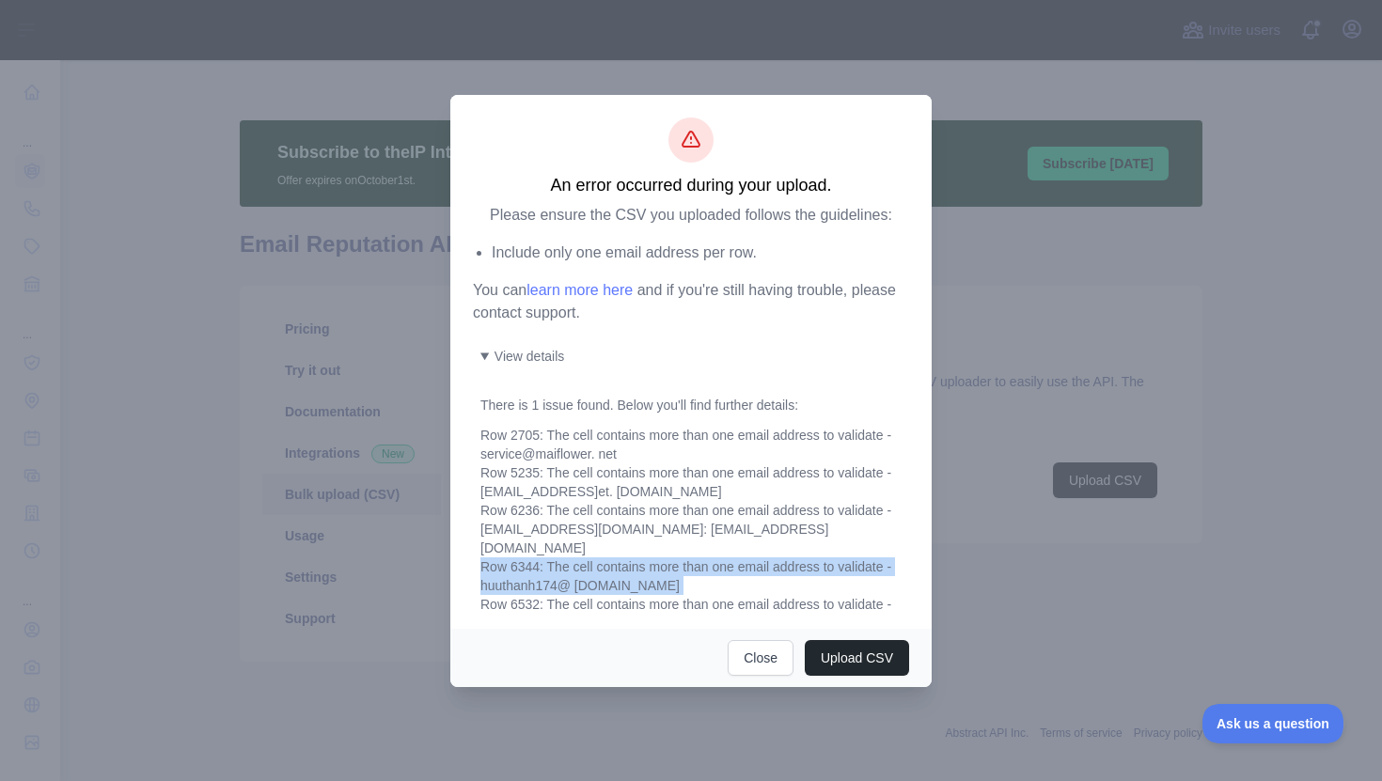
click at [683, 543] on div "Row 2089: The cell contains more than one email address to validate - kimvinhnt…" at bounding box center [694, 520] width 429 height 188
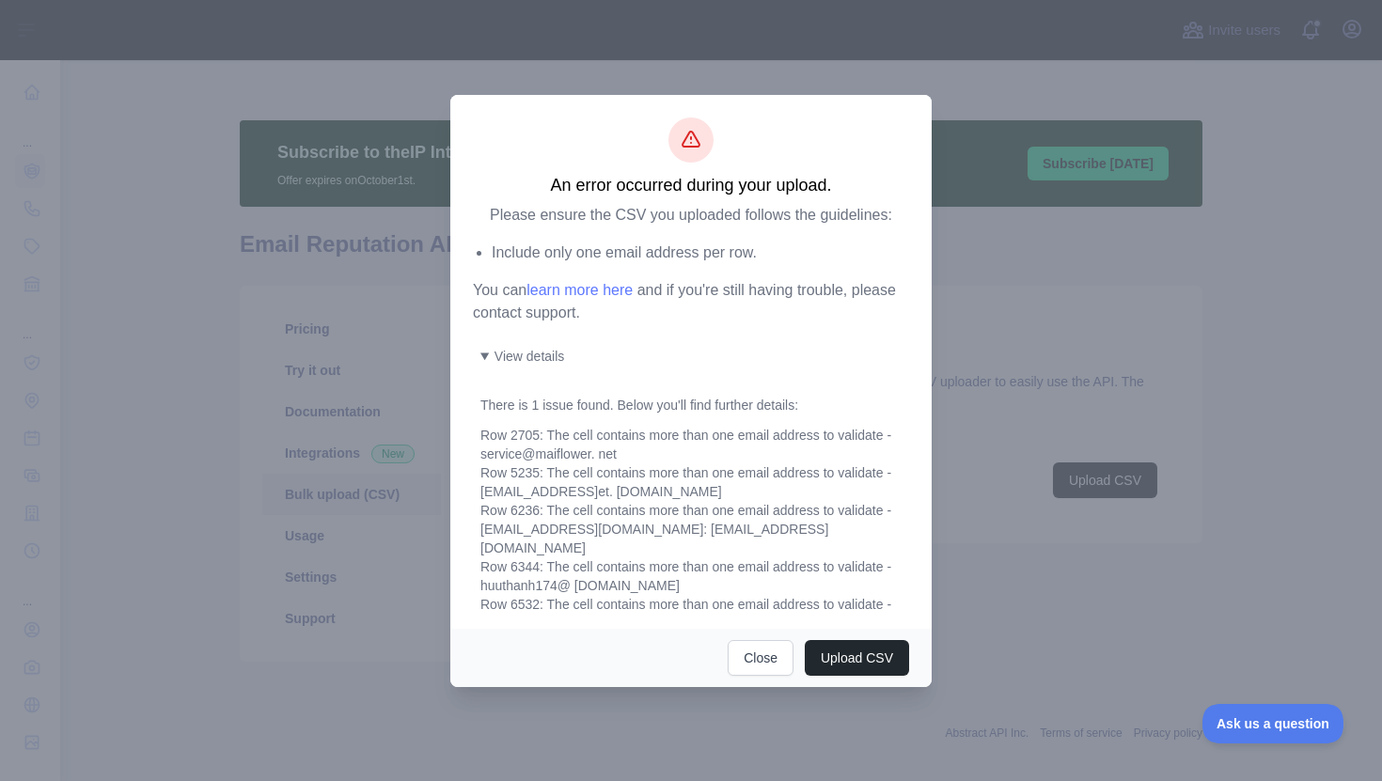
scroll to position [0, 0]
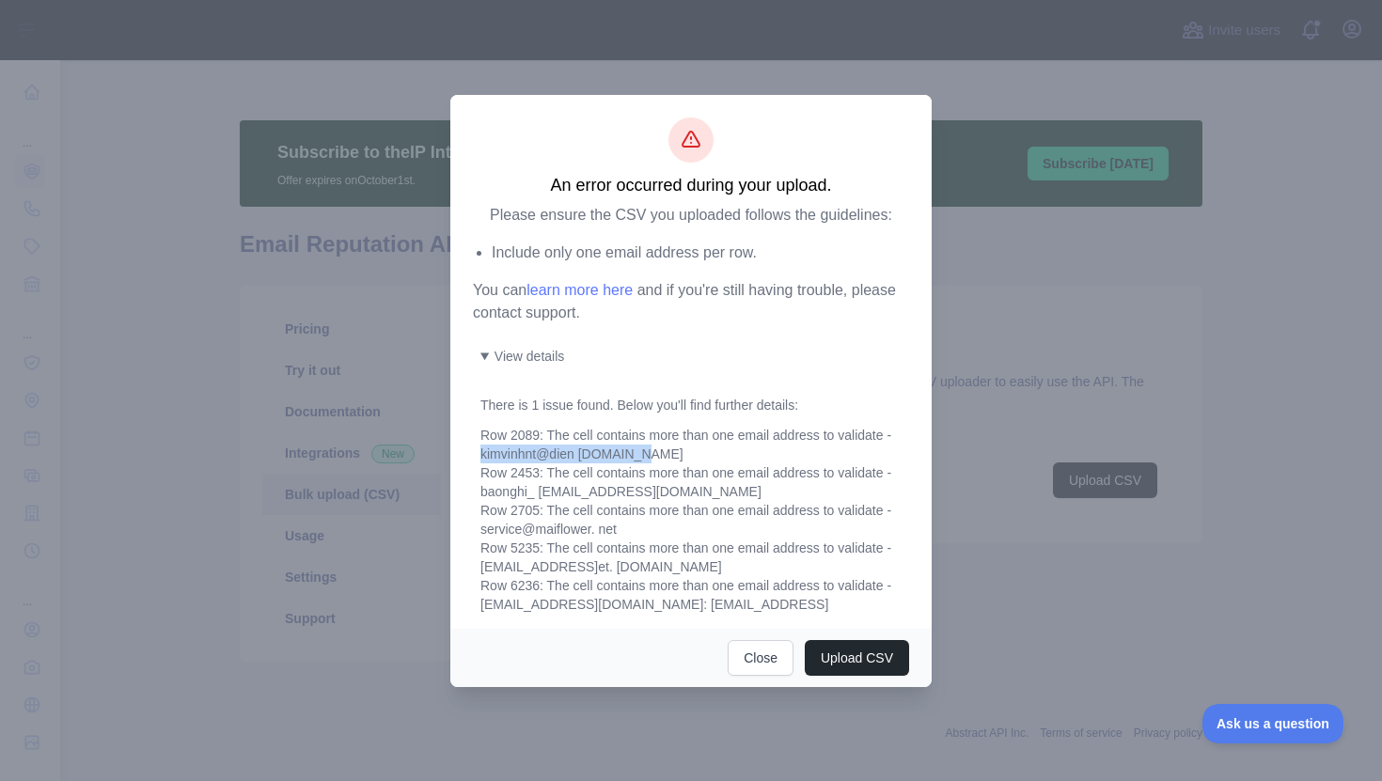
drag, startPoint x: 675, startPoint y: 451, endPoint x: 479, endPoint y: 460, distance: 195.7
click at [479, 460] on div "Include only one email address per row. You can learn more here and if you're s…" at bounding box center [691, 428] width 436 height 372
copy div "kimvinhnt@dien quang.com"
click at [880, 669] on button "Upload CSV" at bounding box center [857, 658] width 104 height 36
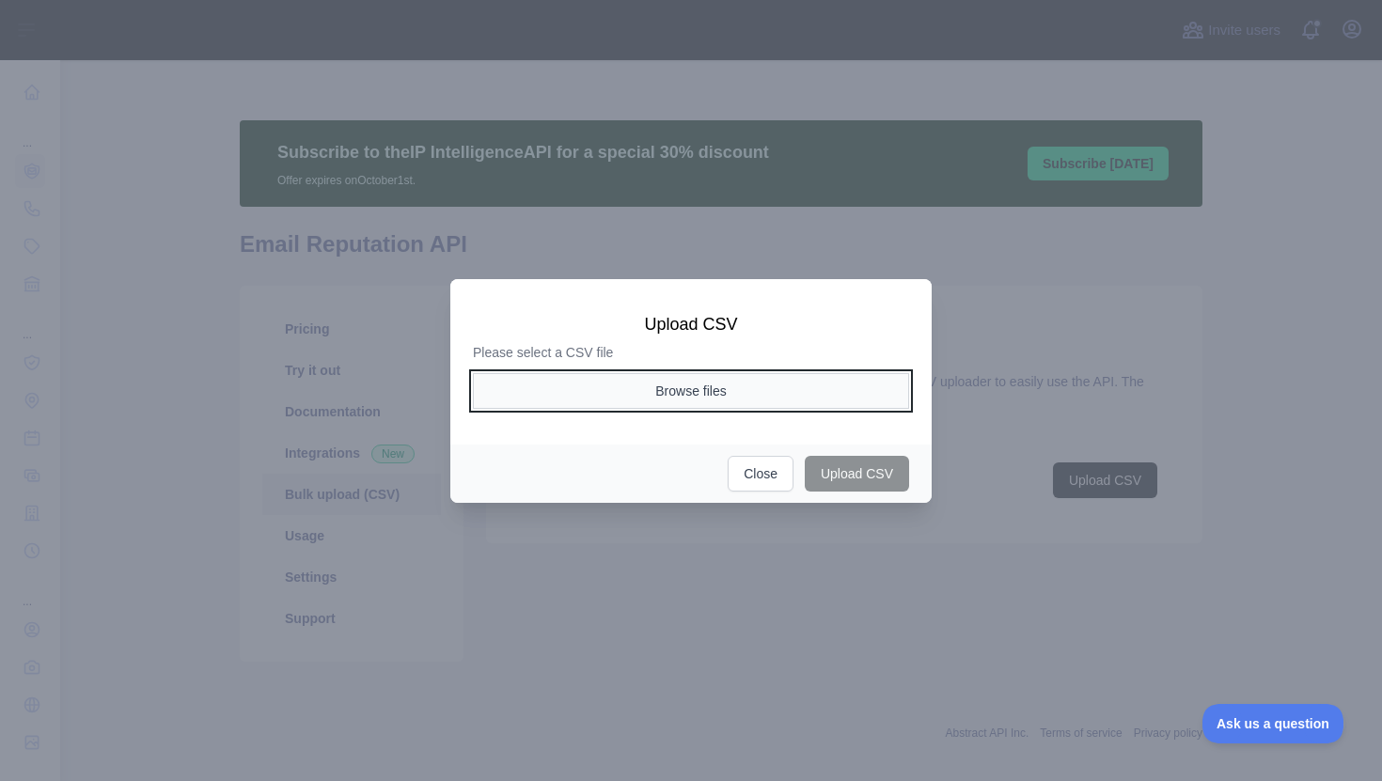
click at [787, 392] on button "Browse files" at bounding box center [691, 391] width 436 height 36
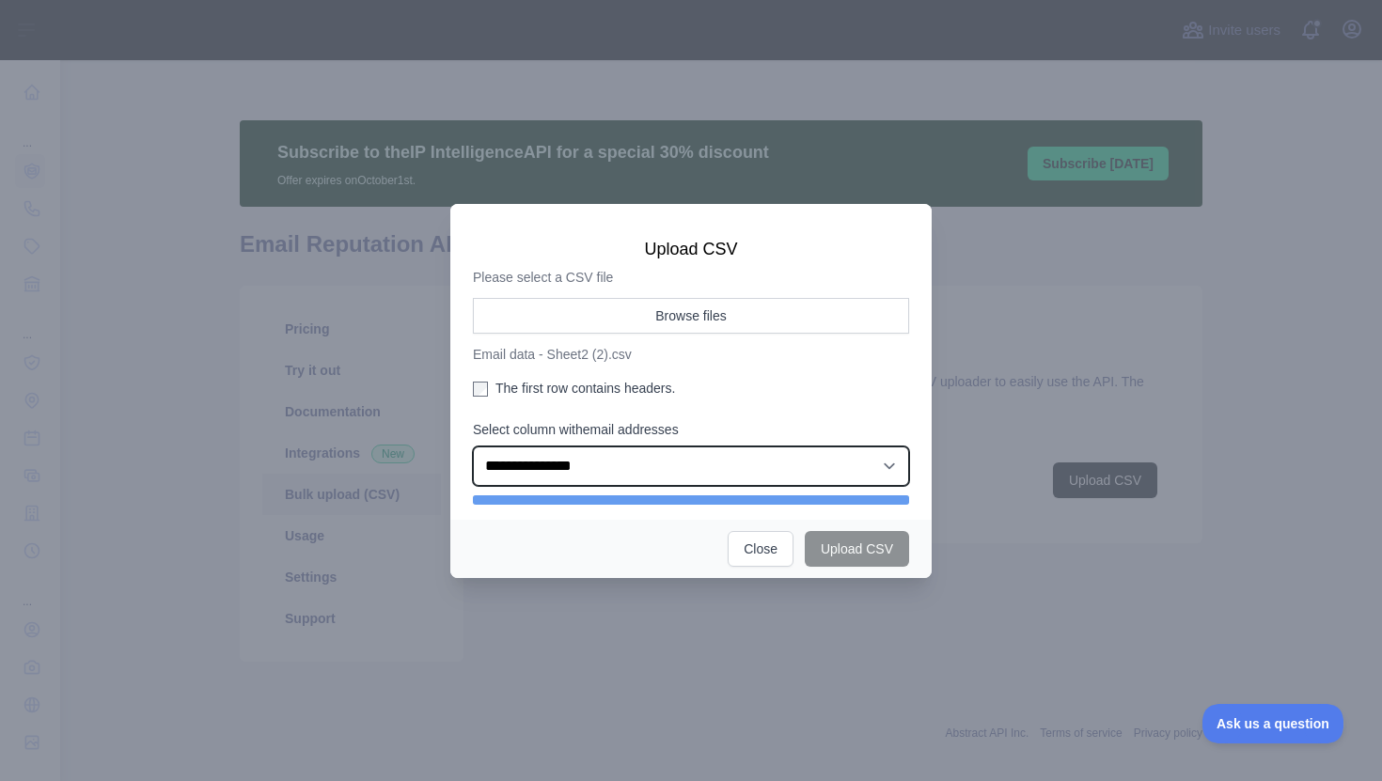
click at [684, 477] on select "**********" at bounding box center [691, 466] width 436 height 39
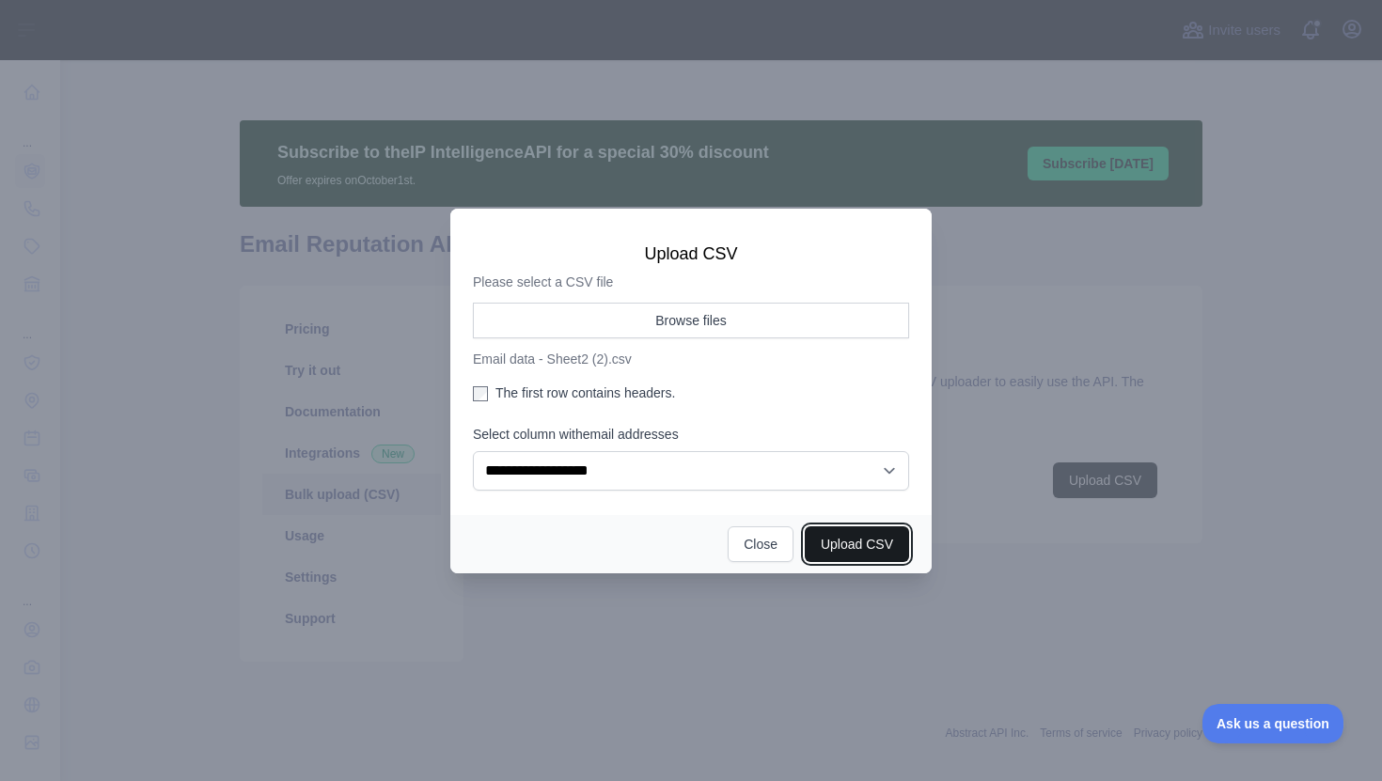
click at [833, 541] on button "Upload CSV" at bounding box center [857, 544] width 104 height 36
select select "**"
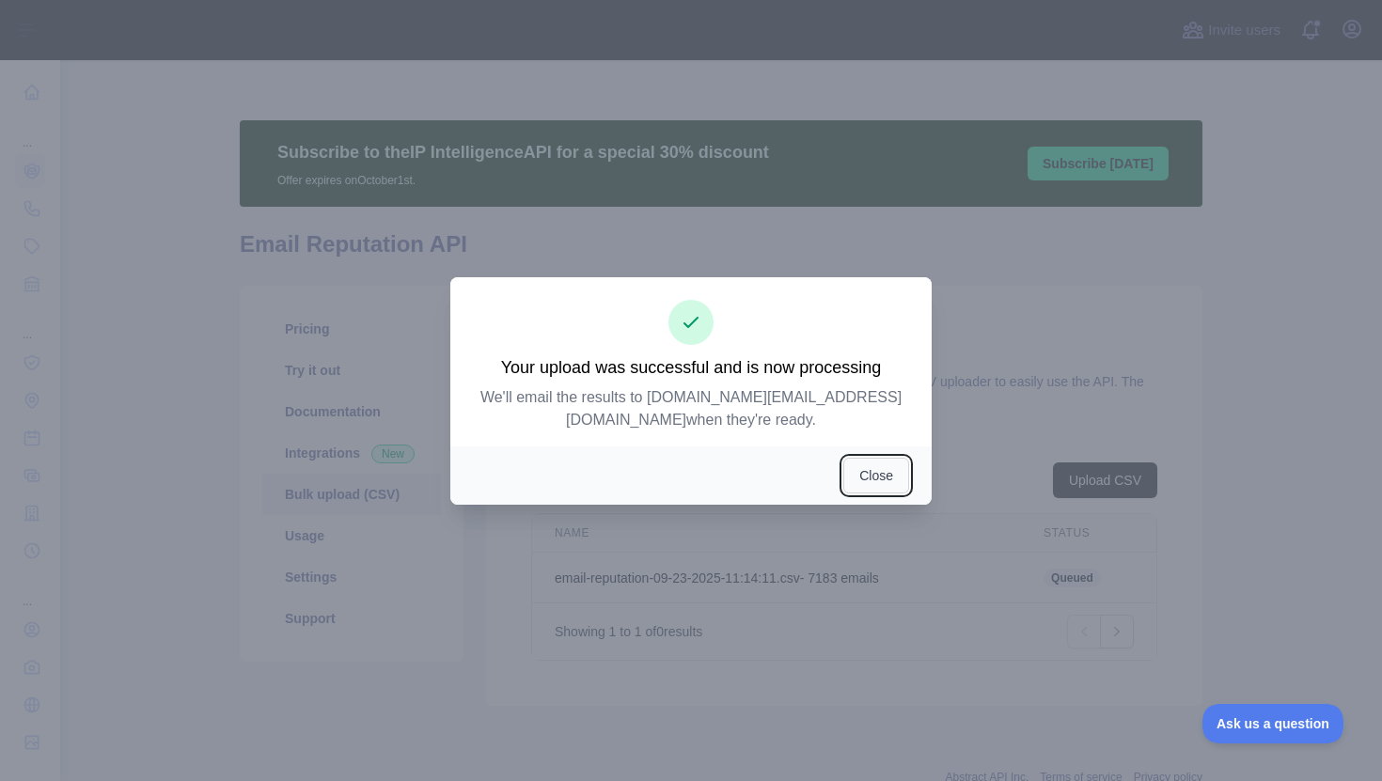
click at [880, 479] on button "Close" at bounding box center [876, 476] width 66 height 36
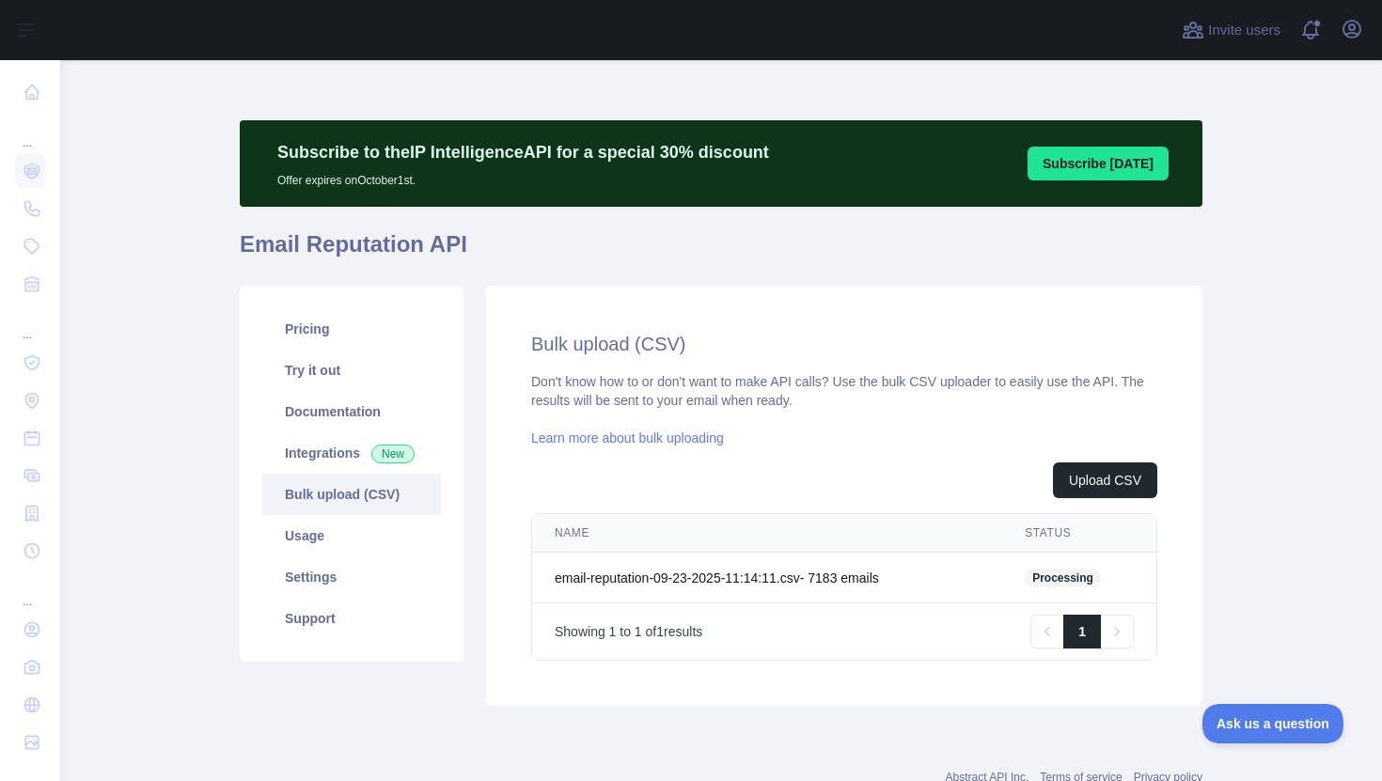
click at [771, 570] on td "email-reputation-09-23-2025-11:14:11.csv - 7183 email s" at bounding box center [767, 578] width 470 height 51
click at [369, 491] on link "Bulk upload (CSV)" at bounding box center [351, 494] width 179 height 41
click at [316, 537] on link "Usage" at bounding box center [351, 535] width 179 height 41
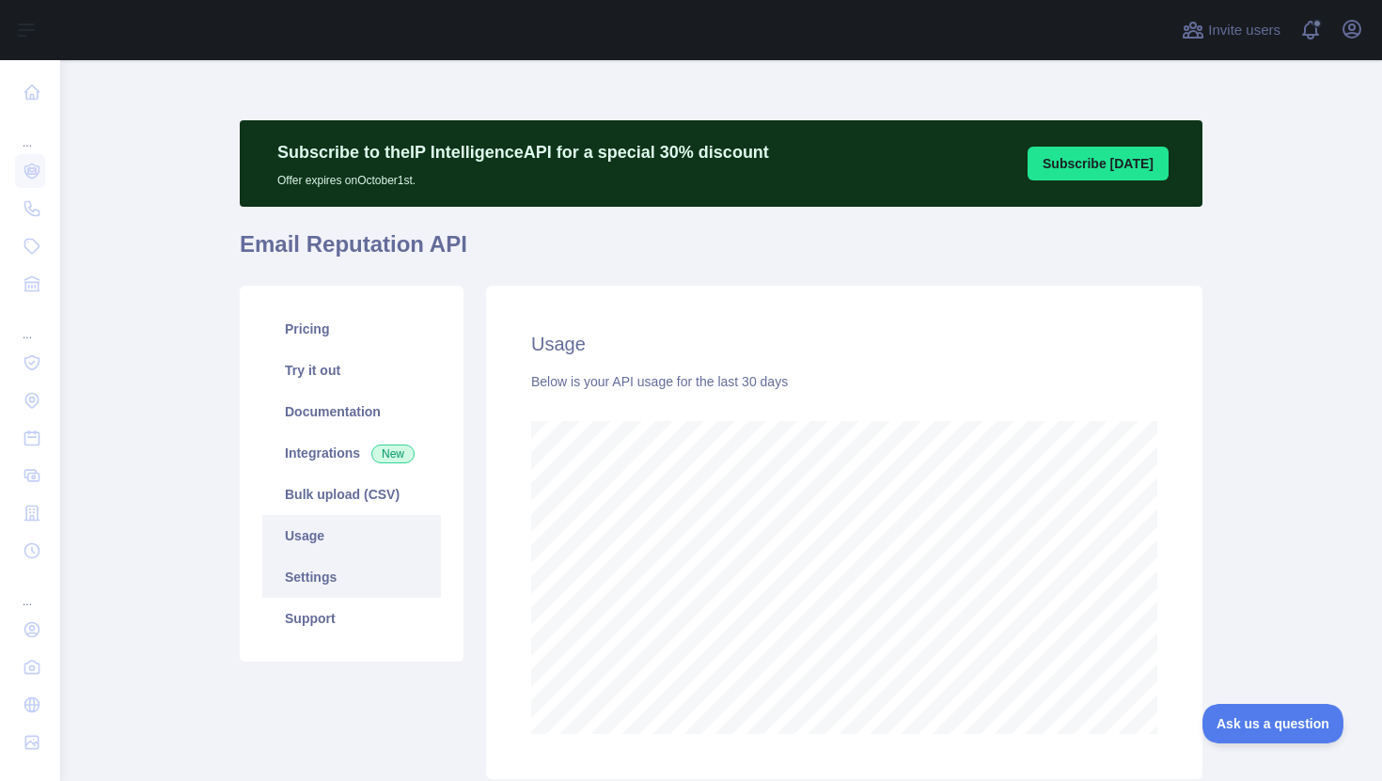
scroll to position [721, 1322]
click at [327, 573] on link "Settings" at bounding box center [351, 577] width 179 height 41
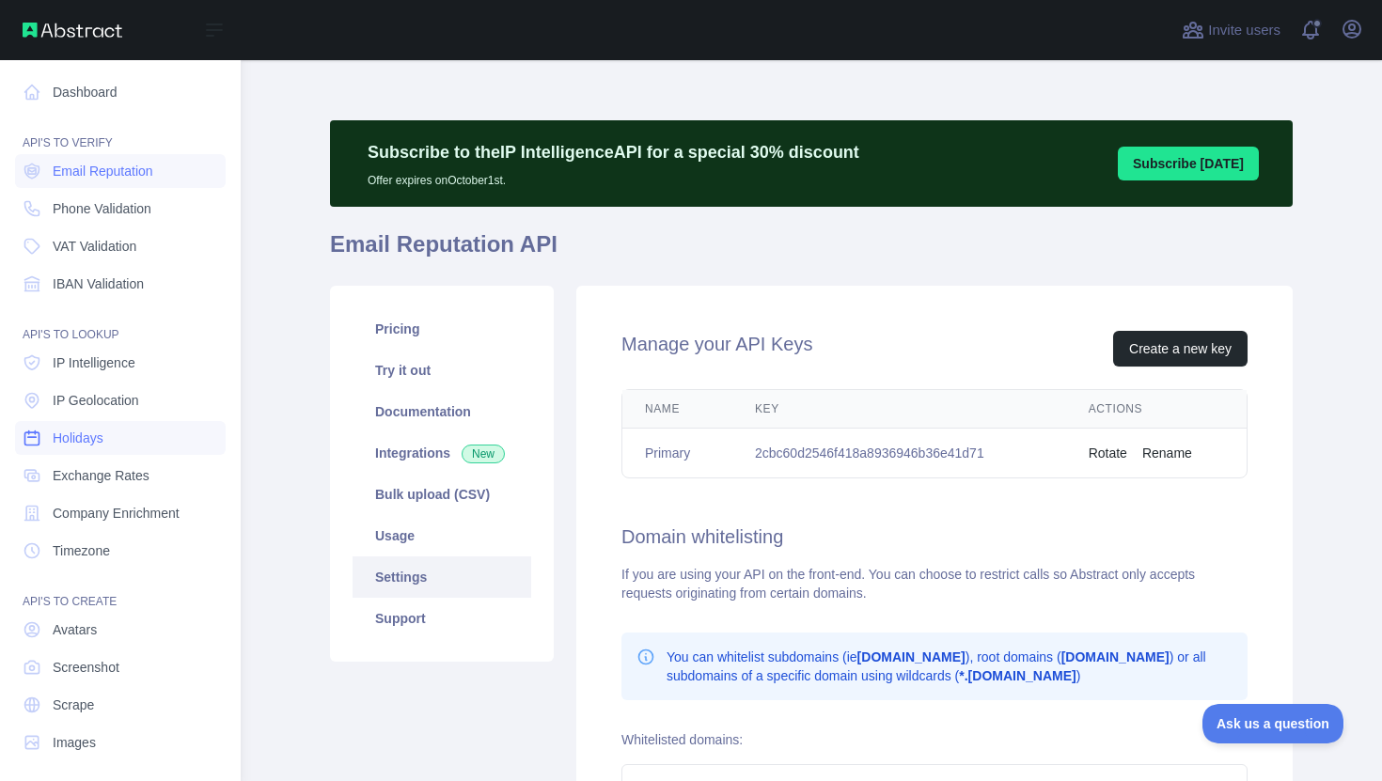
scroll to position [8, 0]
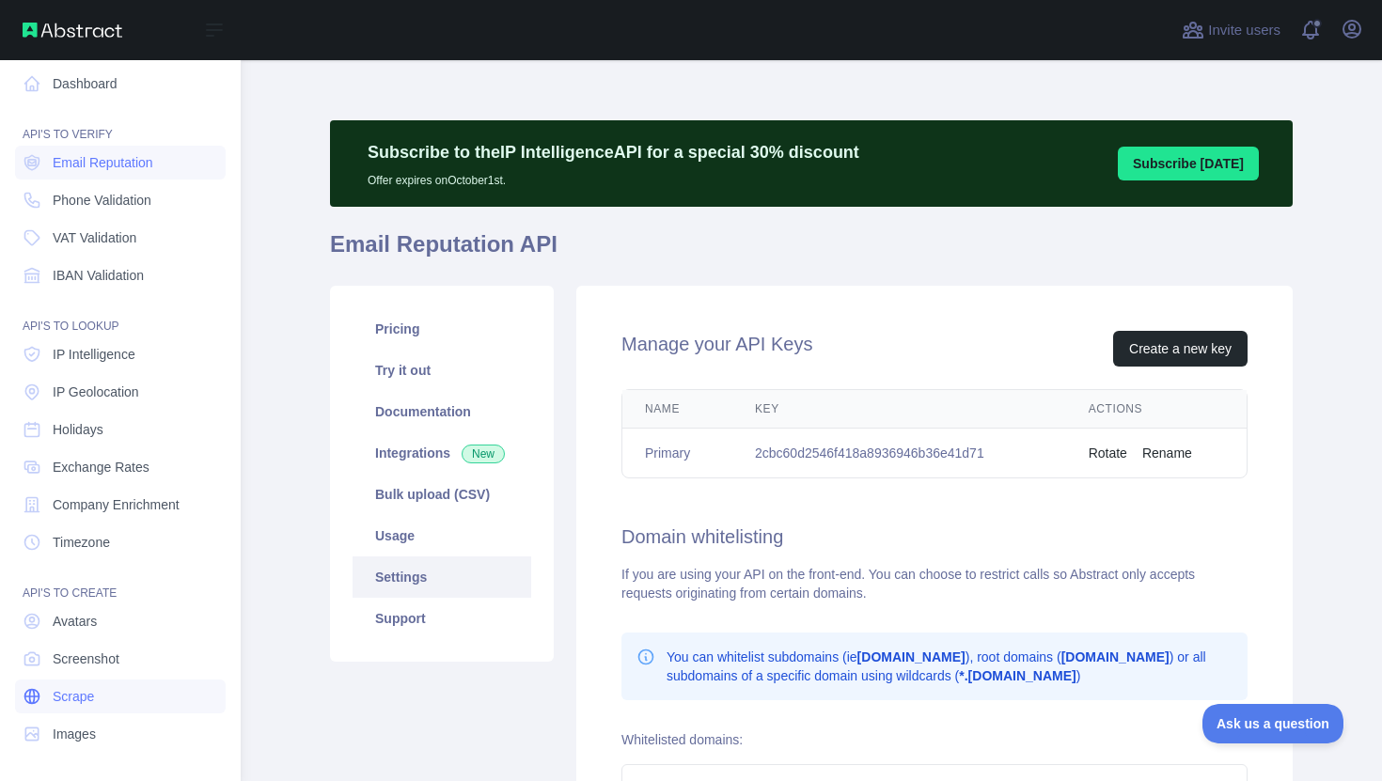
click at [84, 687] on span "Scrape" at bounding box center [73, 696] width 41 height 19
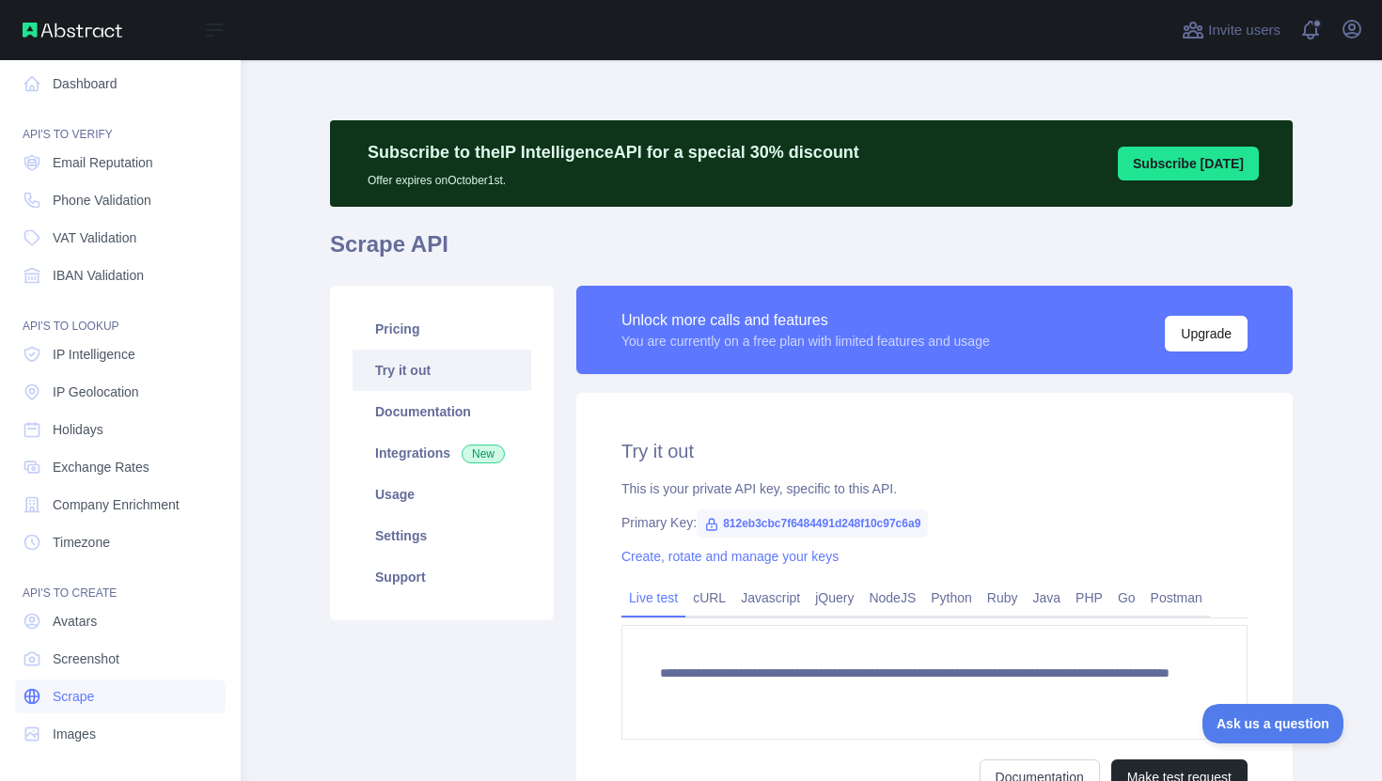
click at [73, 684] on link "Scrape" at bounding box center [120, 697] width 211 height 34
click at [102, 71] on link "Dashboard" at bounding box center [120, 84] width 211 height 34
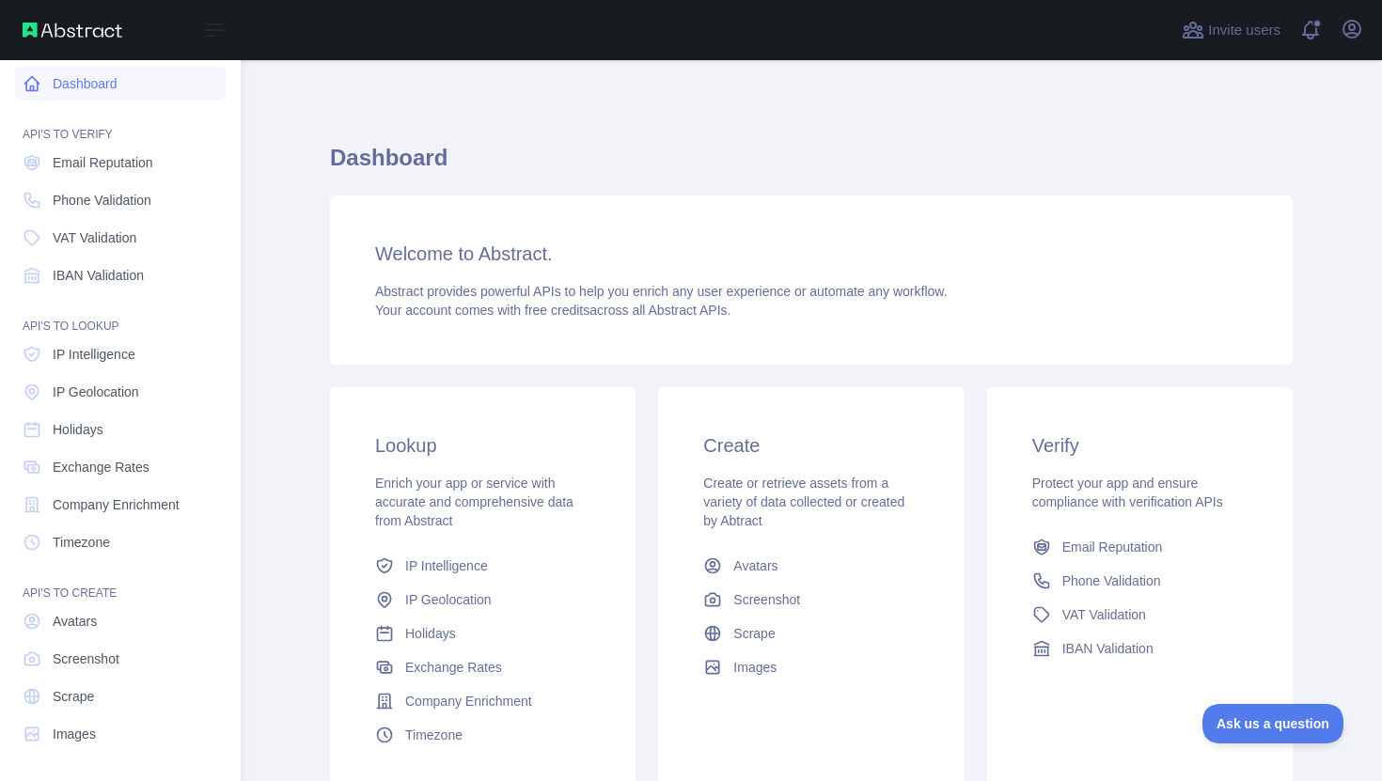
click at [102, 71] on link "Dashboard" at bounding box center [120, 84] width 211 height 34
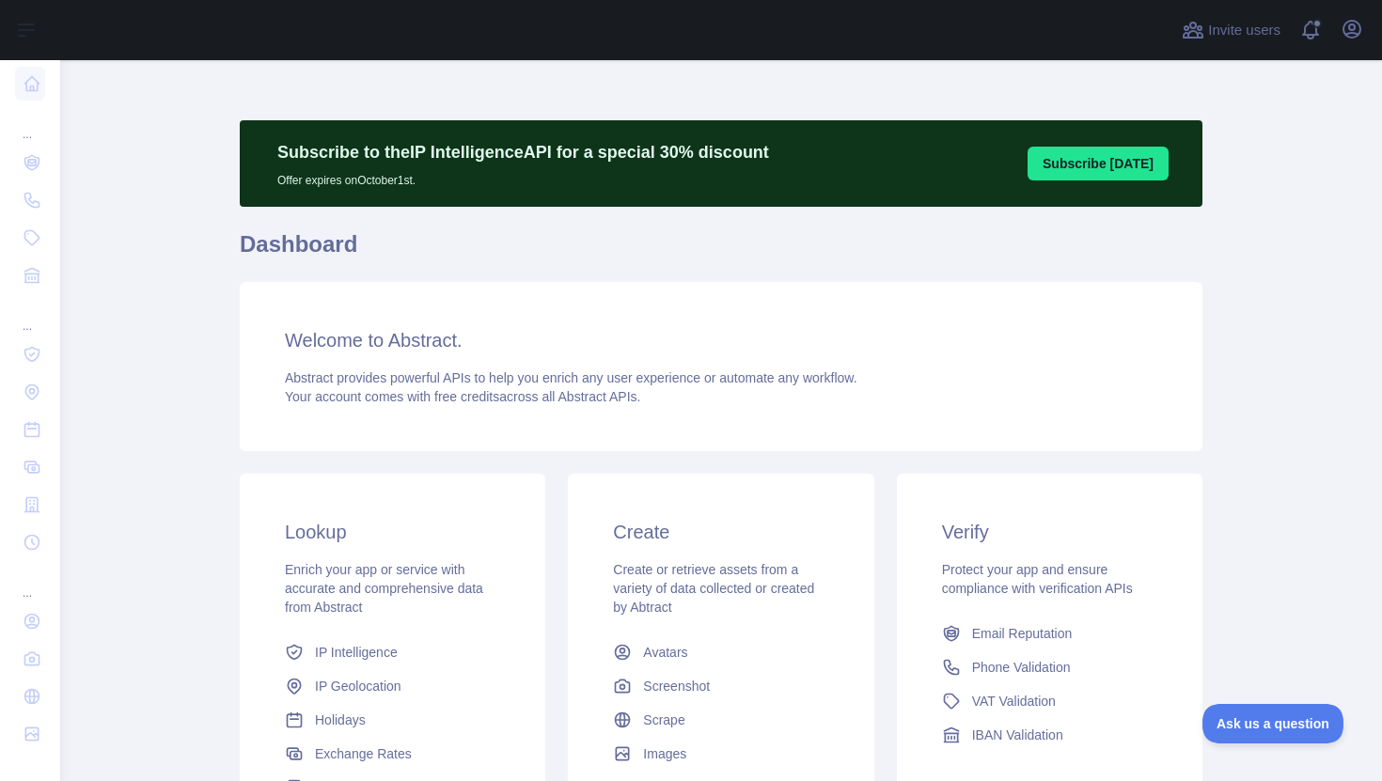
click at [1342, 43] on div "Open user menu" at bounding box center [1352, 30] width 30 height 33
click at [1356, 35] on icon "button" at bounding box center [1352, 29] width 23 height 23
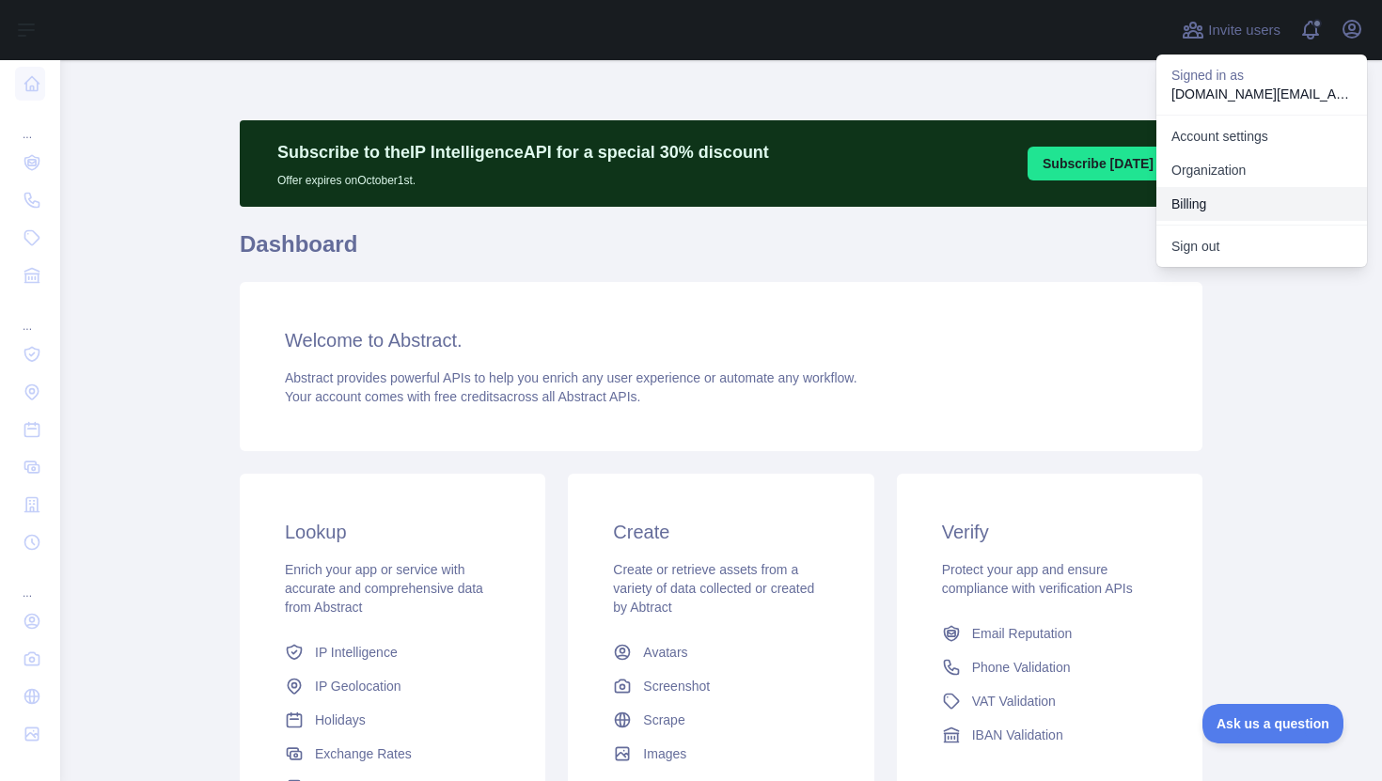
click at [1225, 212] on button "Billing" at bounding box center [1261, 204] width 211 height 34
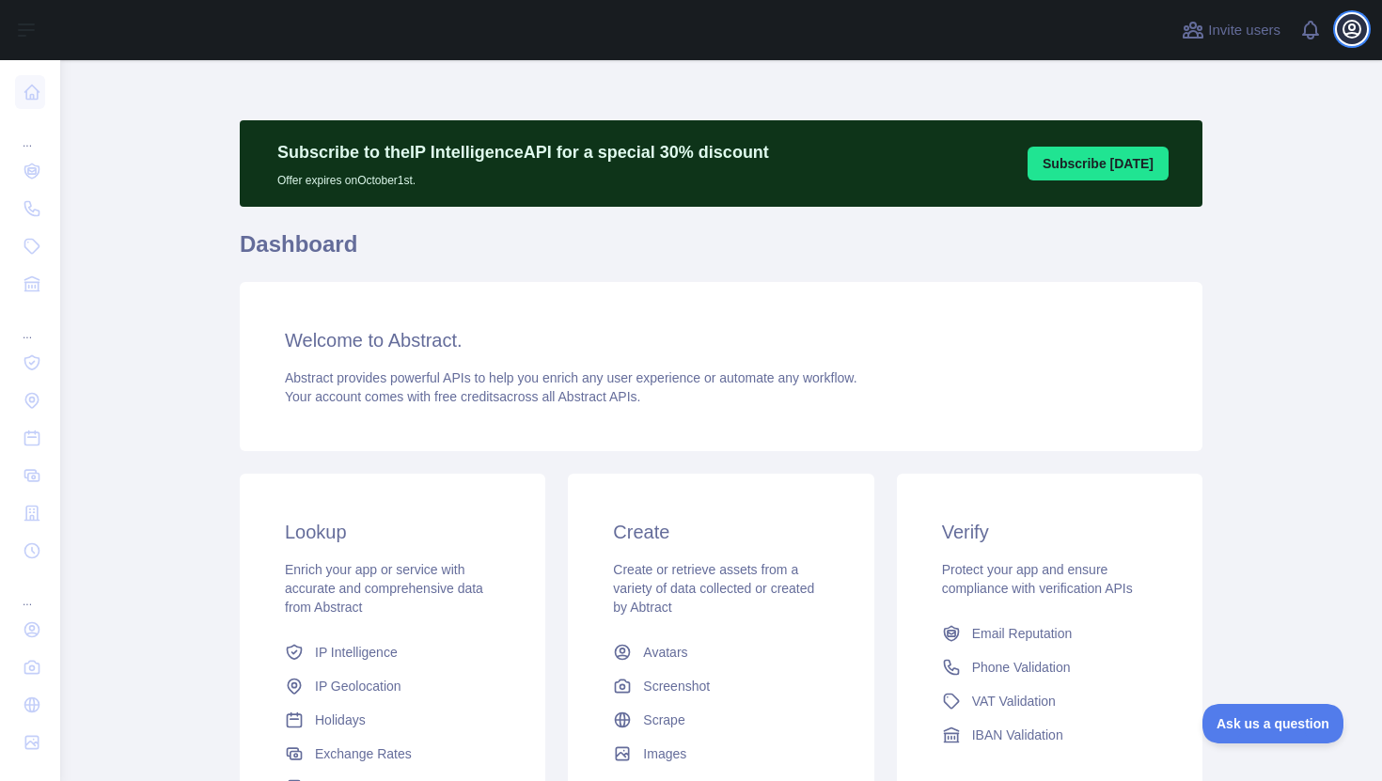
click at [1350, 34] on icon "button" at bounding box center [1352, 29] width 23 height 23
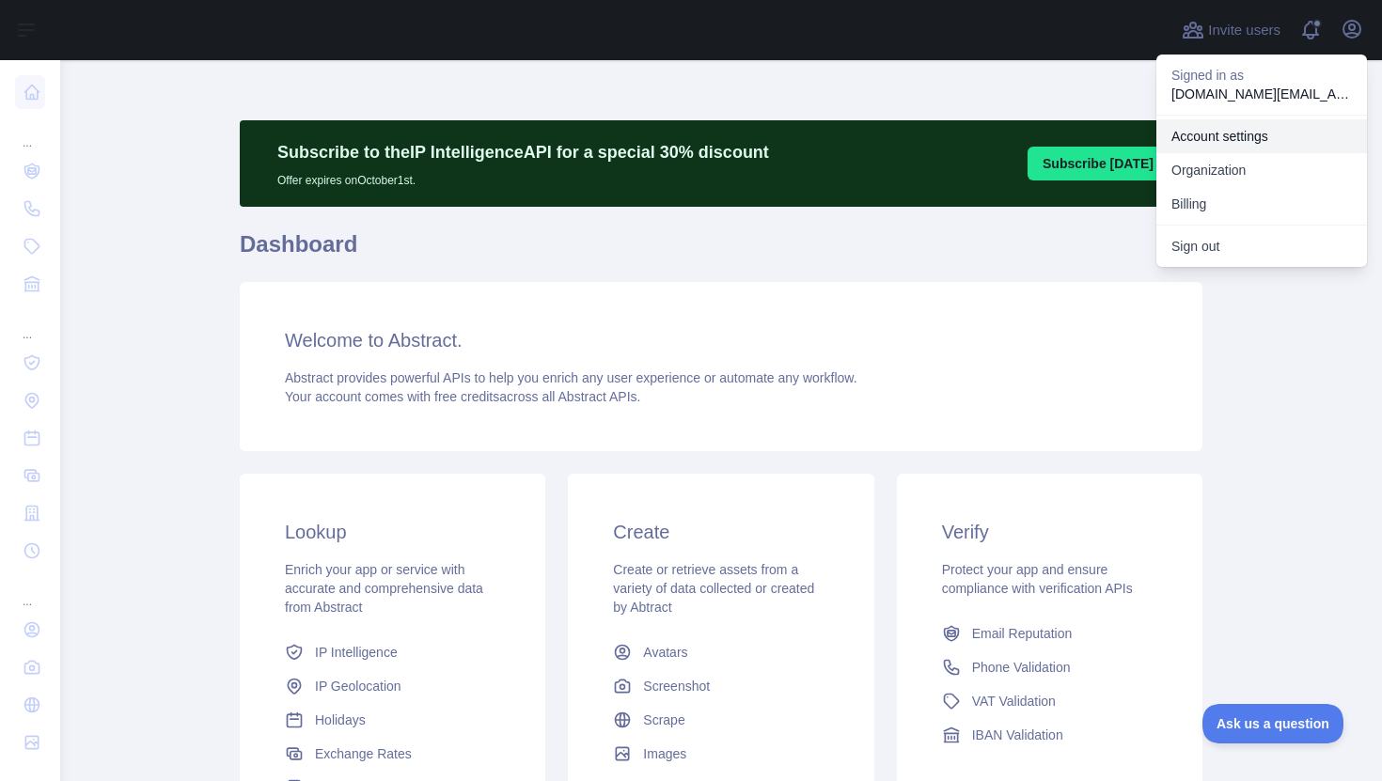
click at [1258, 131] on link "Account settings" at bounding box center [1261, 136] width 211 height 34
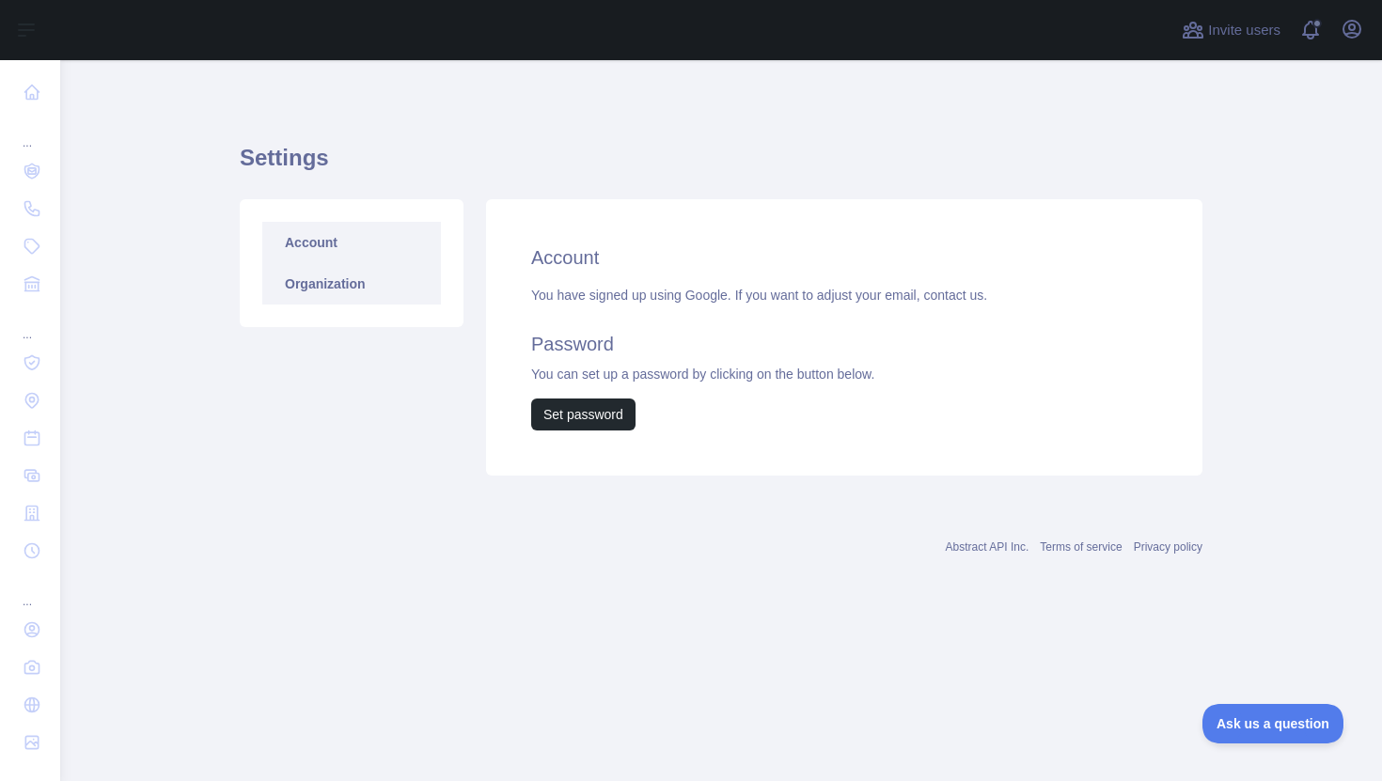
click at [394, 297] on link "Organization" at bounding box center [351, 283] width 179 height 41
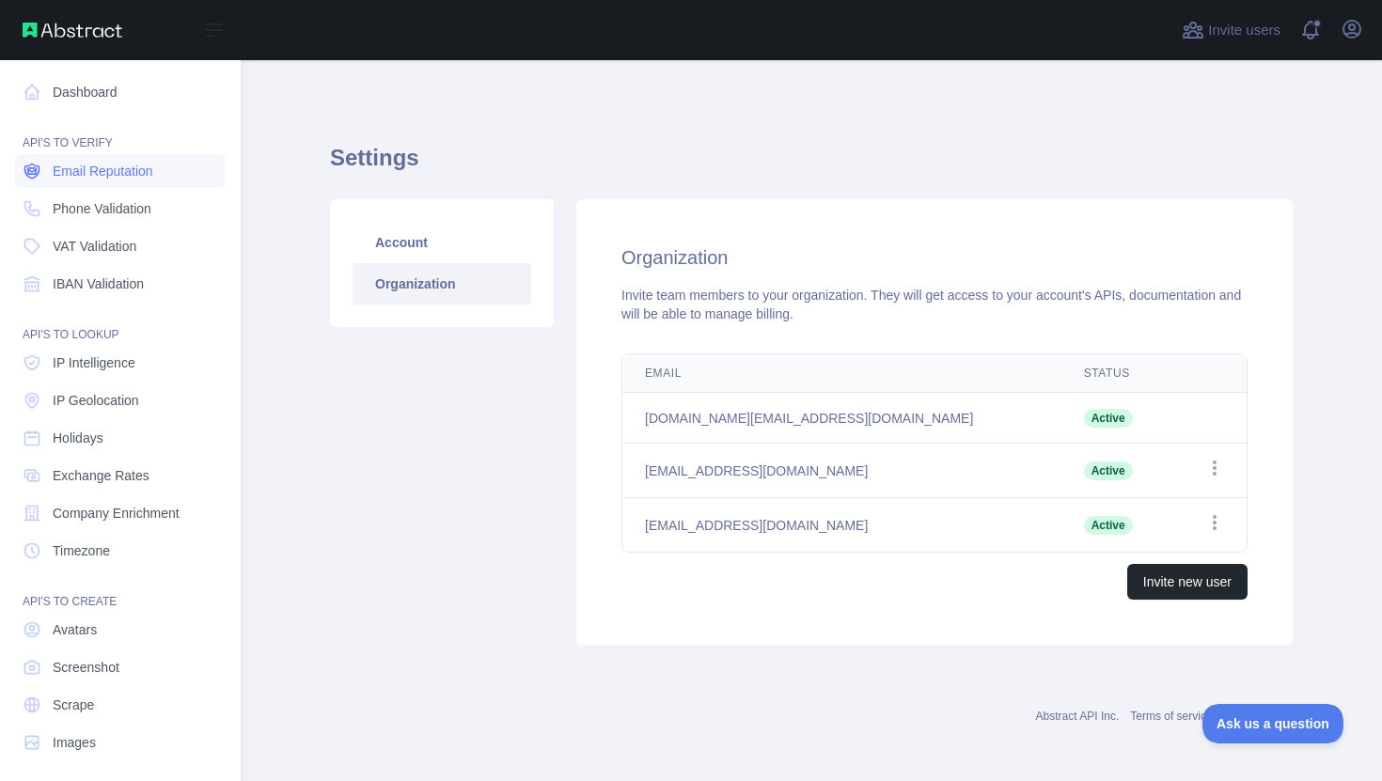
click at [115, 173] on span "Email Reputation" at bounding box center [103, 171] width 101 height 19
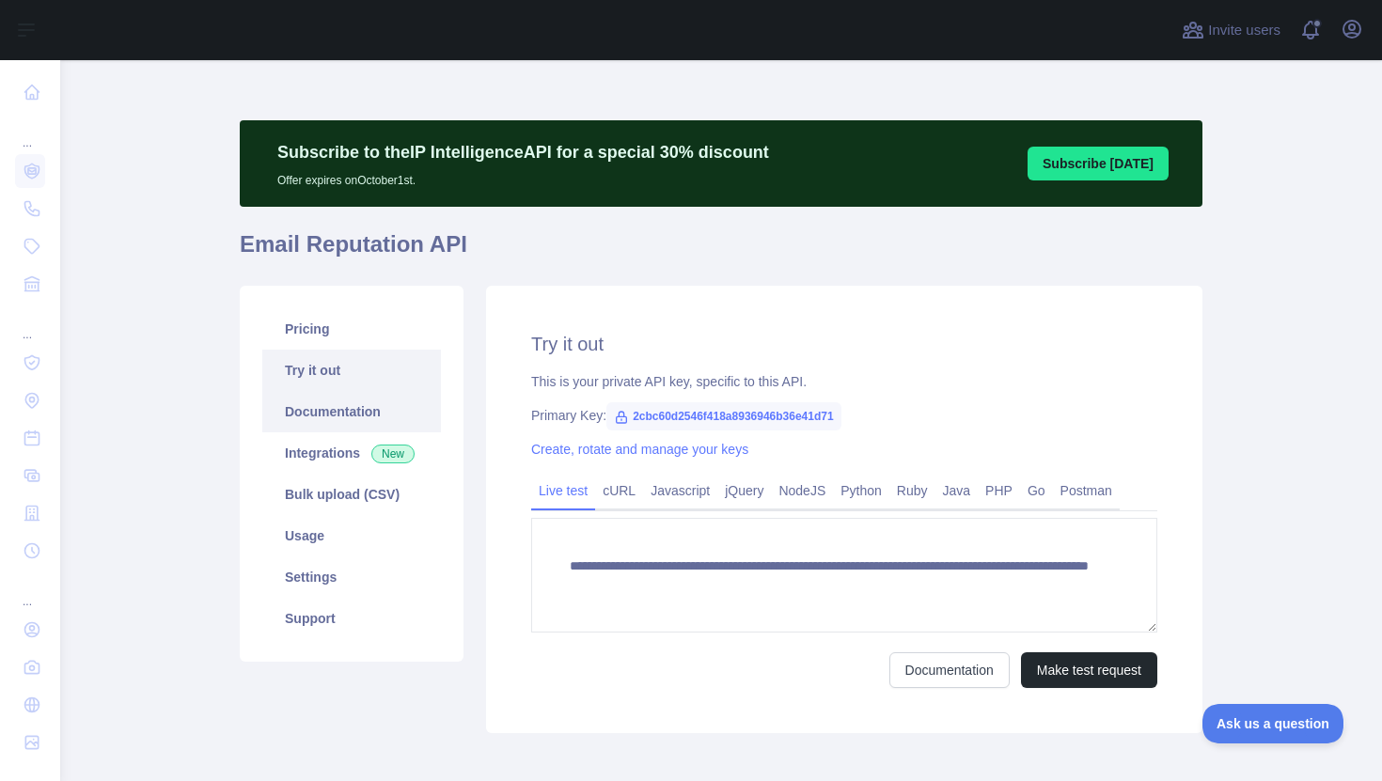
click at [384, 421] on link "Documentation" at bounding box center [351, 411] width 179 height 41
click at [290, 528] on link "Usage" at bounding box center [351, 535] width 179 height 41
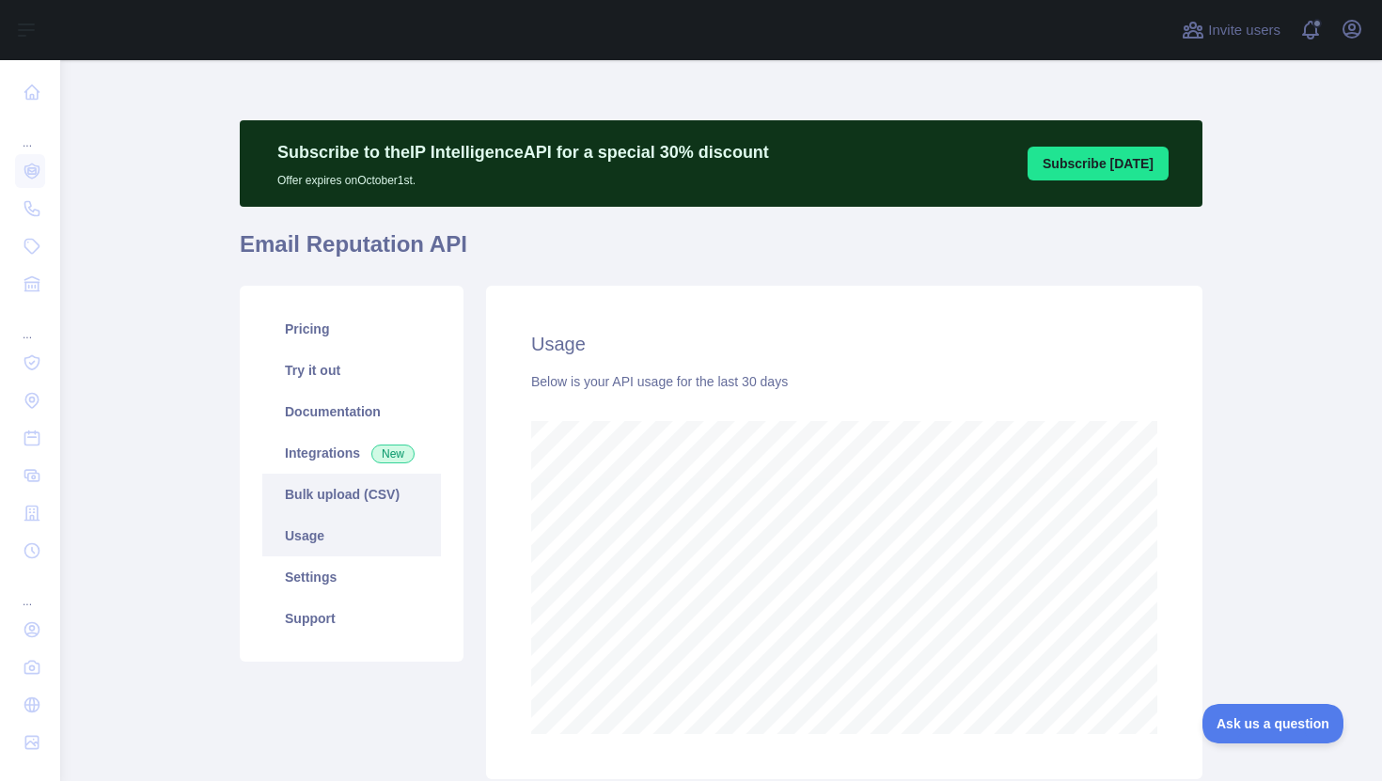
click at [369, 501] on link "Bulk upload (CSV)" at bounding box center [351, 494] width 179 height 41
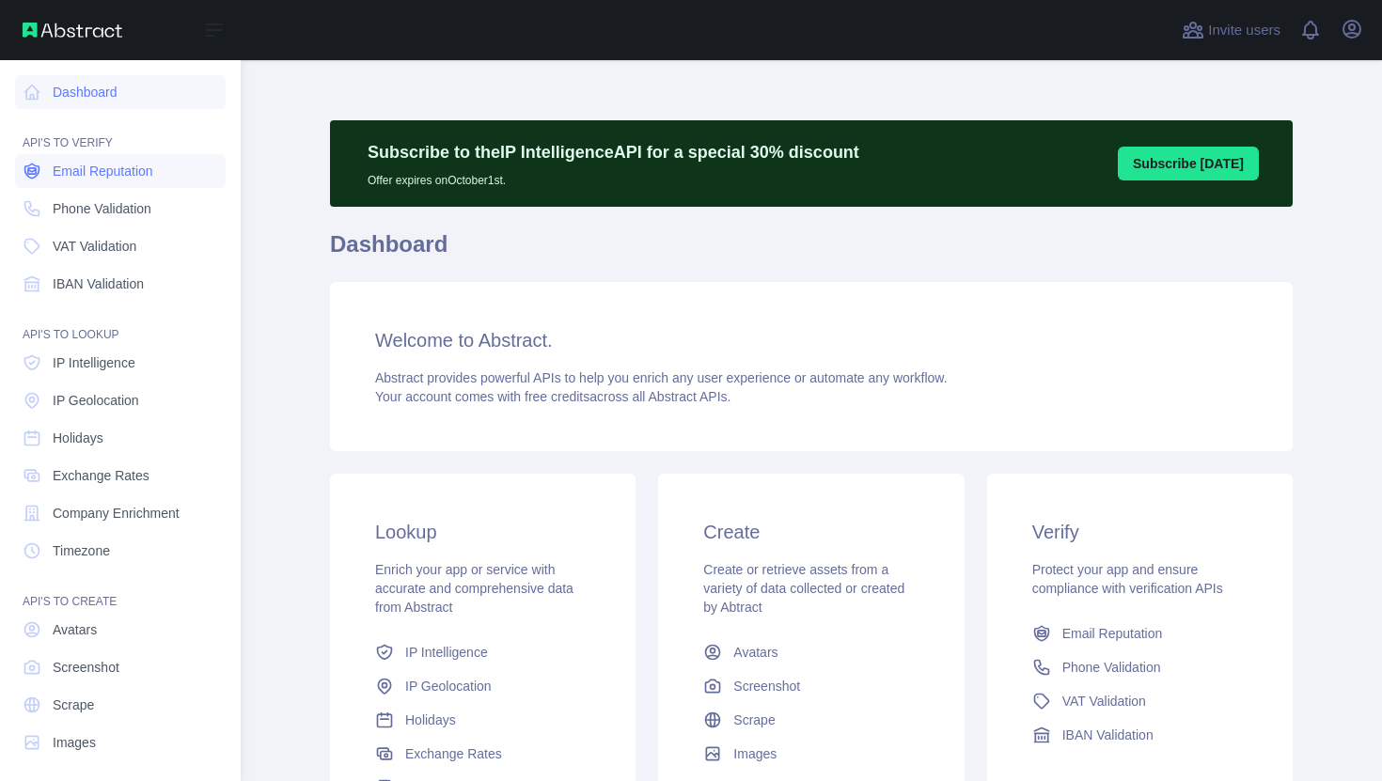
click at [102, 180] on span "Email Reputation" at bounding box center [103, 171] width 101 height 19
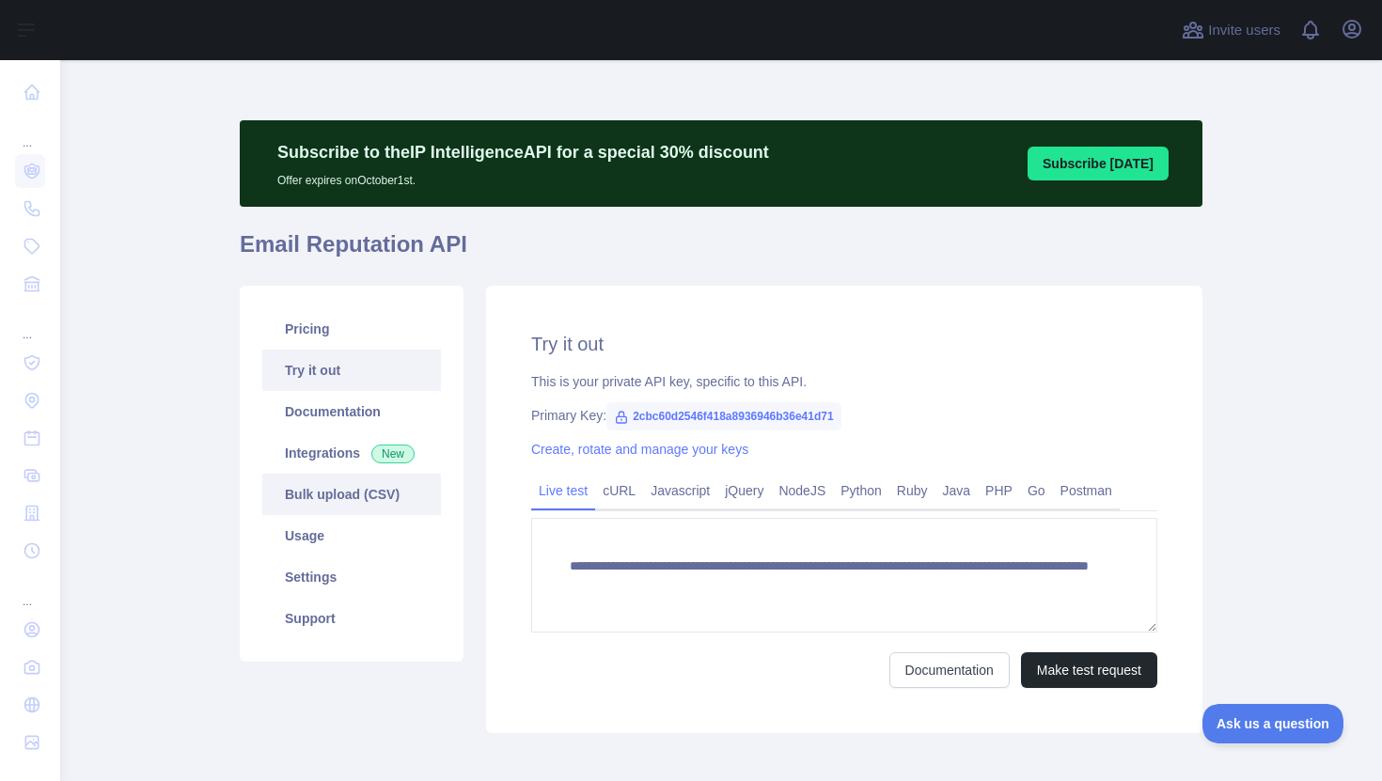
click at [334, 503] on link "Bulk upload (CSV)" at bounding box center [351, 494] width 179 height 41
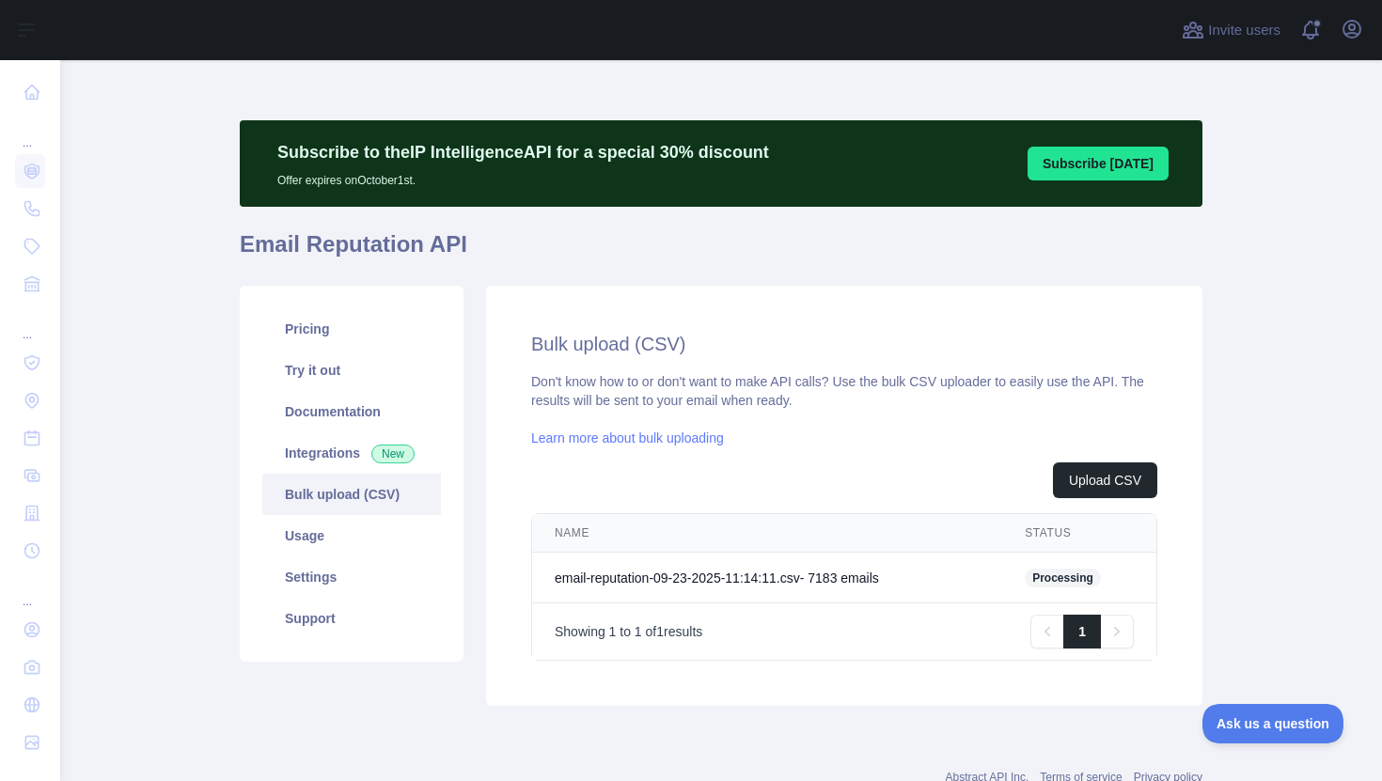
click at [794, 577] on td "email-reputation-09-23-2025-11:14:11.csv - 7183 email s" at bounding box center [767, 578] width 470 height 51
click at [655, 575] on td "email-reputation-09-23-2025-11:14:11.csv - 7183 email s" at bounding box center [767, 578] width 470 height 51
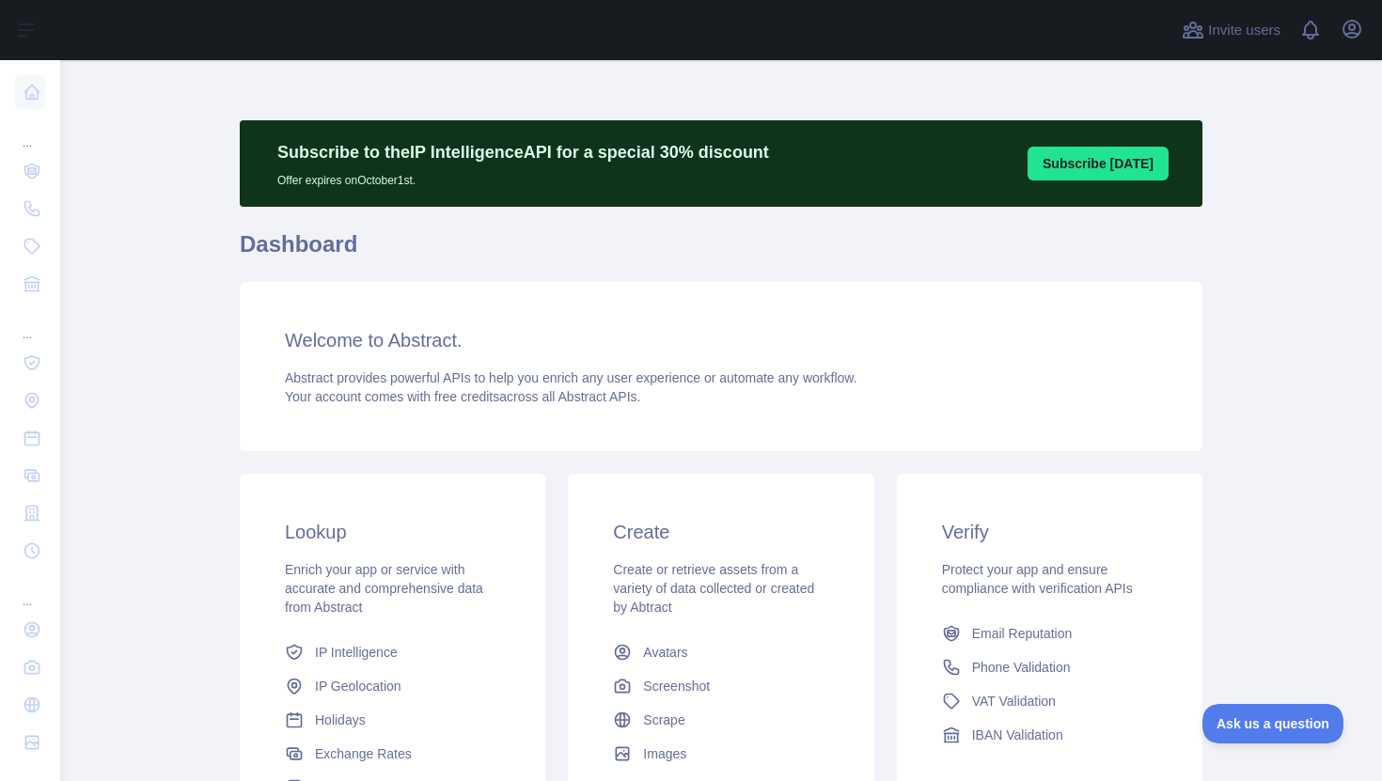
click at [374, 382] on span "Abstract provides powerful APIs to help you enrich any user experience or autom…" at bounding box center [571, 377] width 573 height 15
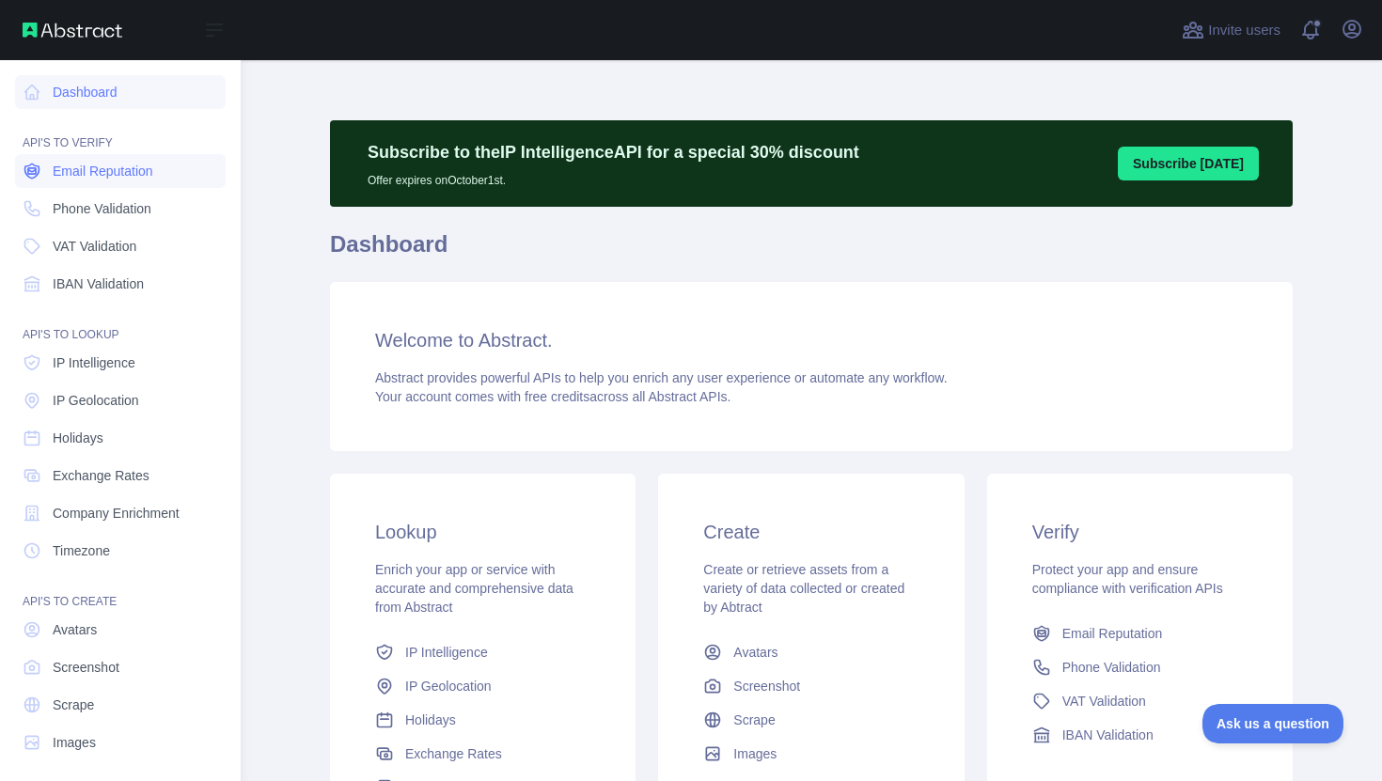
click at [130, 162] on span "Email Reputation" at bounding box center [103, 171] width 101 height 19
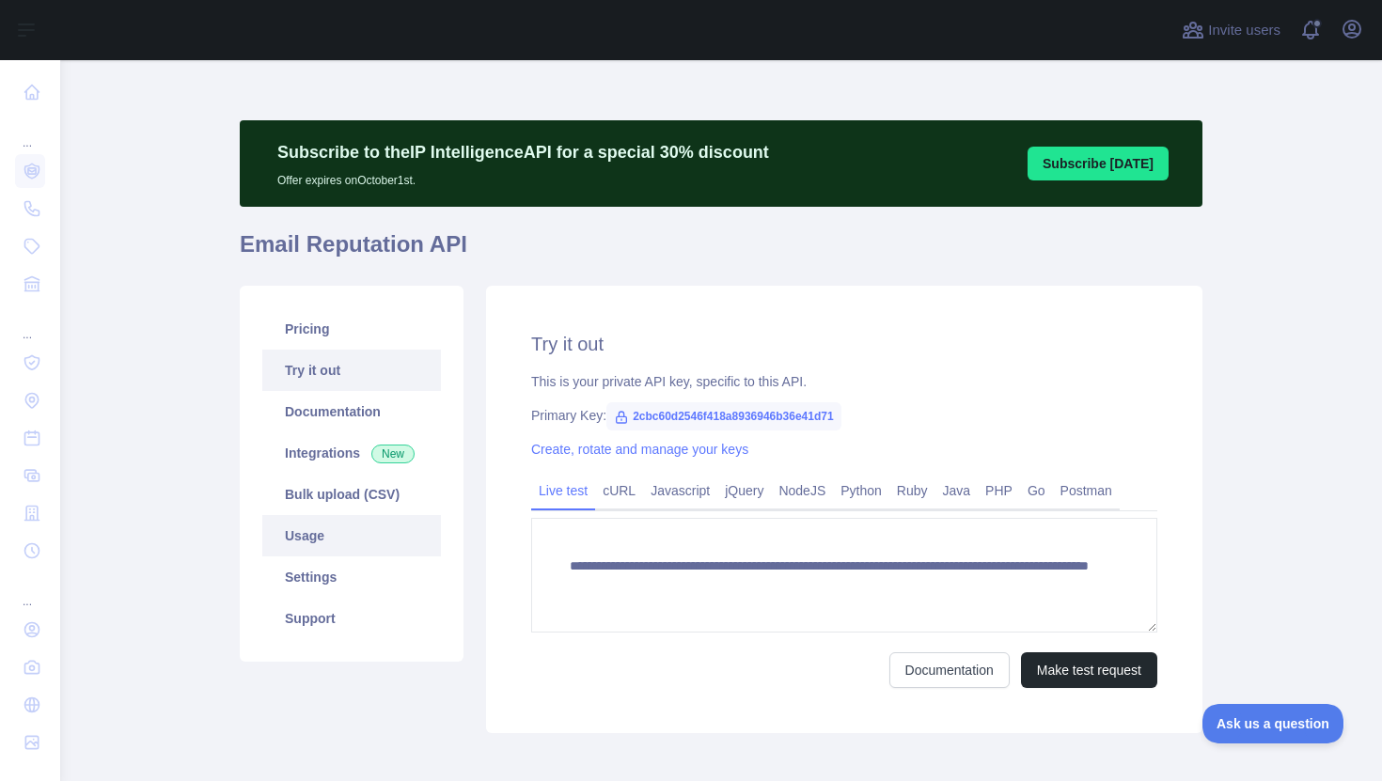
click at [350, 544] on link "Usage" at bounding box center [351, 535] width 179 height 41
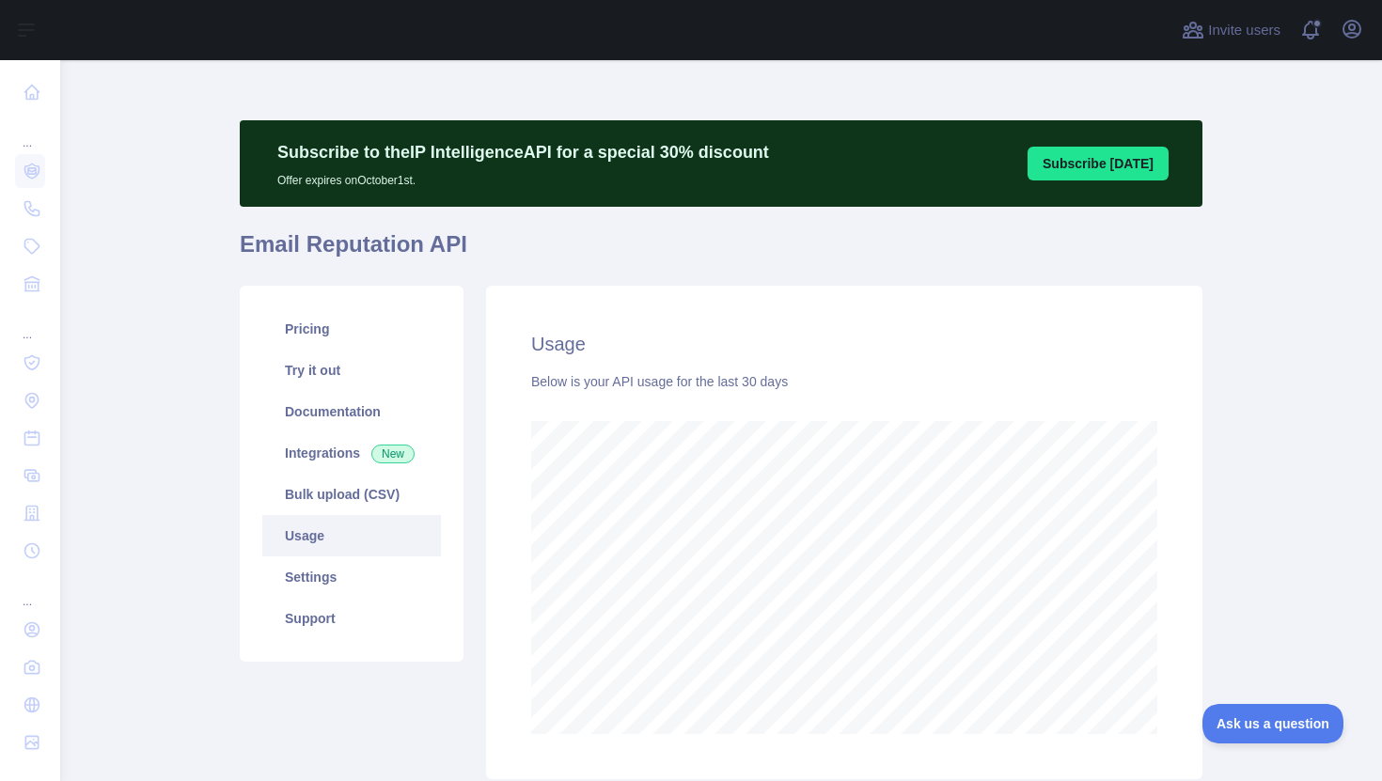
scroll to position [721, 1322]
click at [298, 500] on link "Bulk upload (CSV)" at bounding box center [351, 494] width 179 height 41
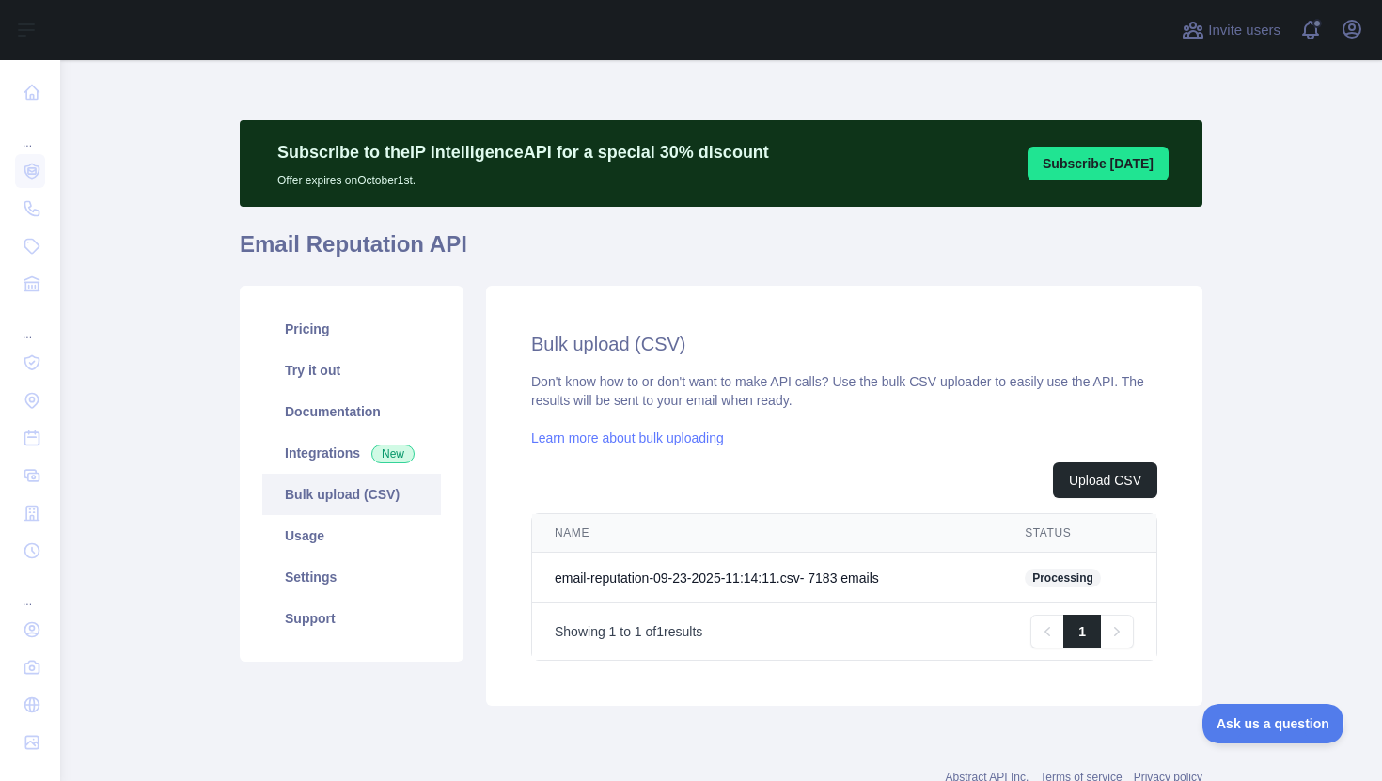
click at [634, 573] on td "email-reputation-09-23-2025-11:14:11.csv - 7183 email s" at bounding box center [767, 578] width 470 height 51
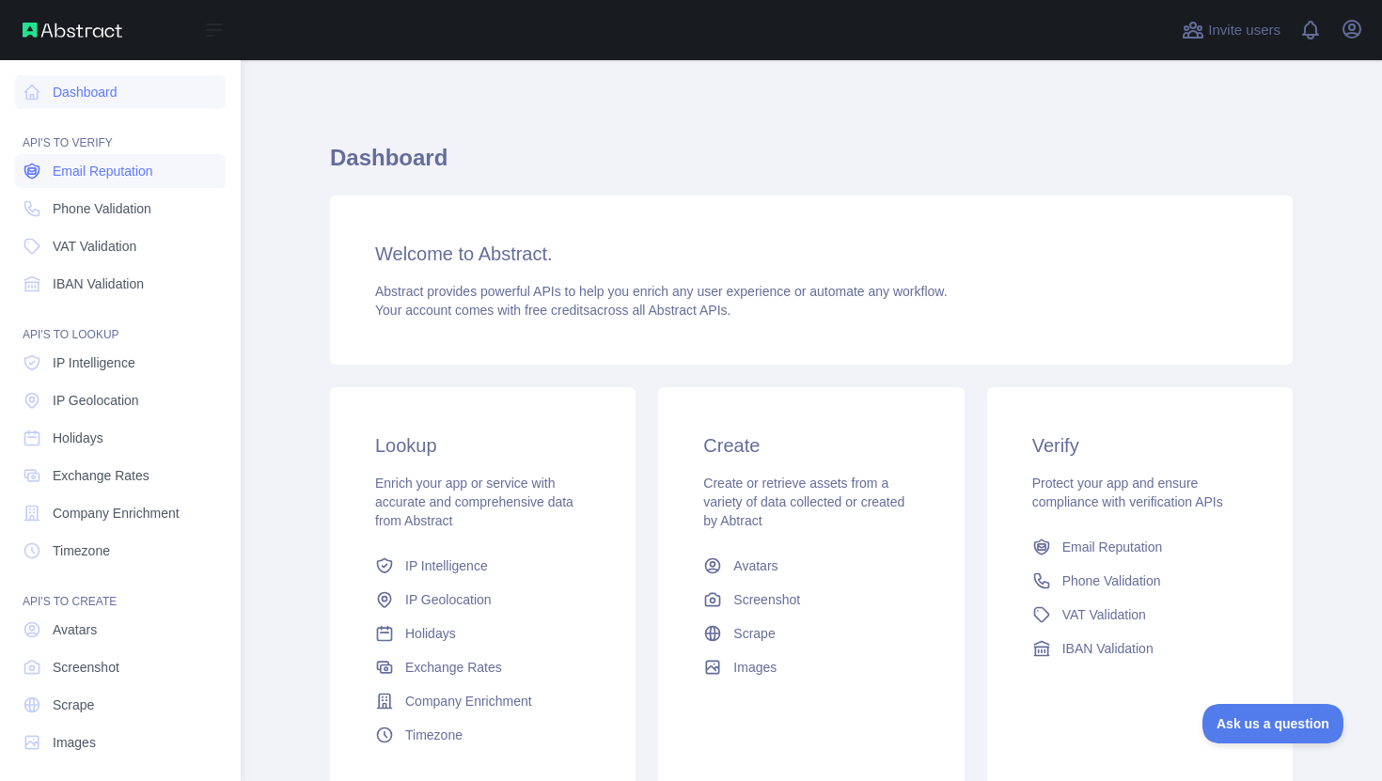
click at [64, 177] on span "Email Reputation" at bounding box center [103, 171] width 101 height 19
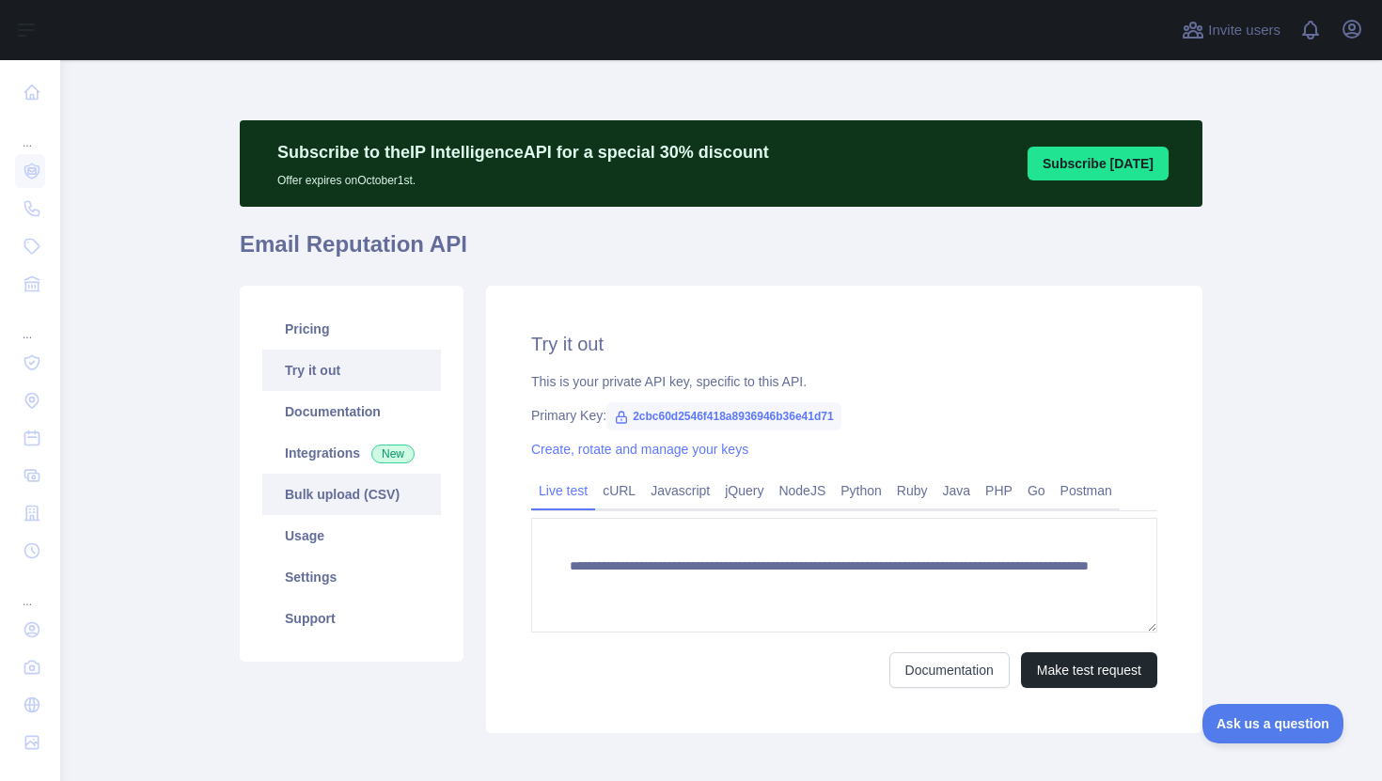
click at [380, 494] on link "Bulk upload (CSV)" at bounding box center [351, 494] width 179 height 41
